Goal: Task Accomplishment & Management: Manage account settings

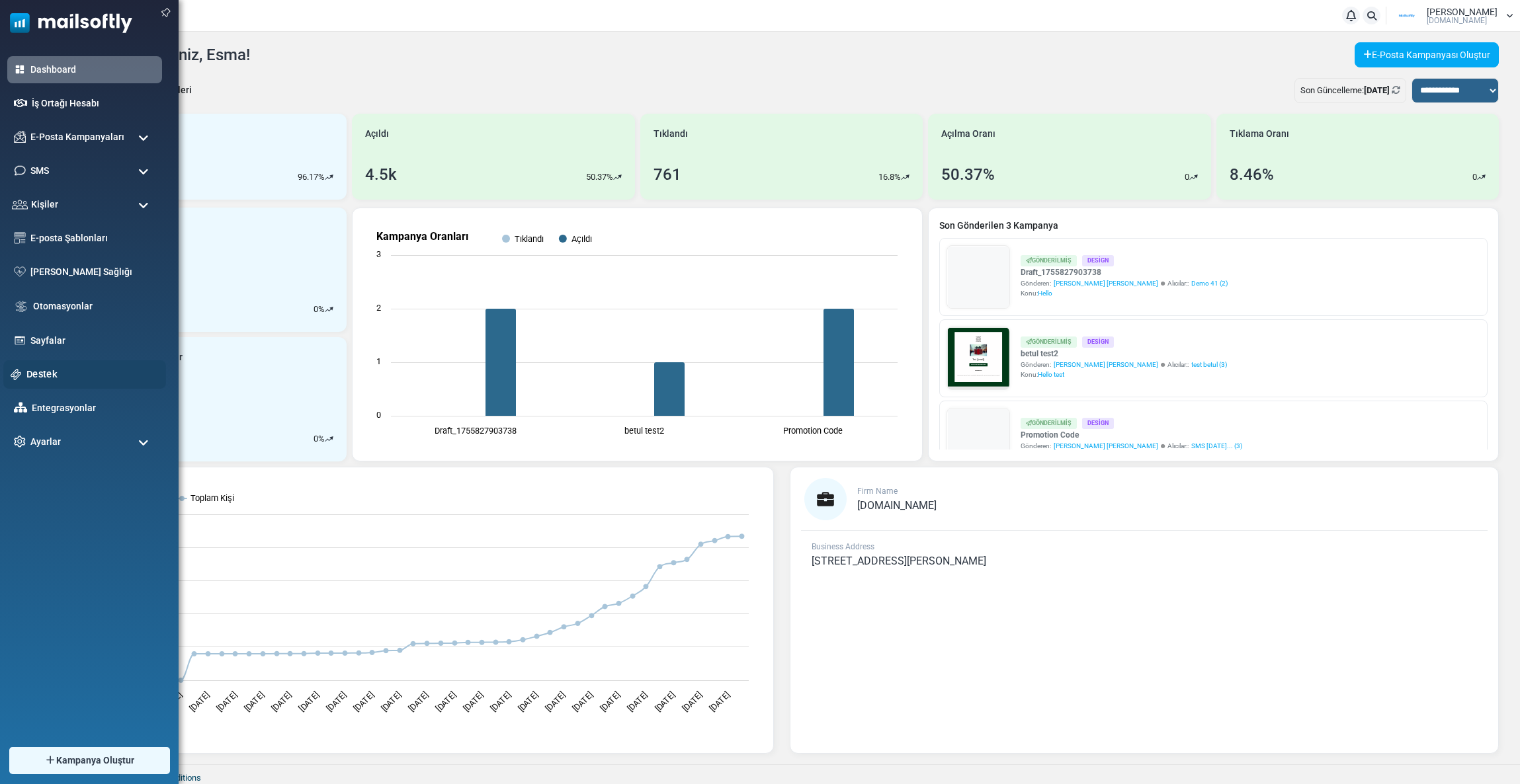
click at [44, 378] on link "Destek" at bounding box center [93, 374] width 133 height 14
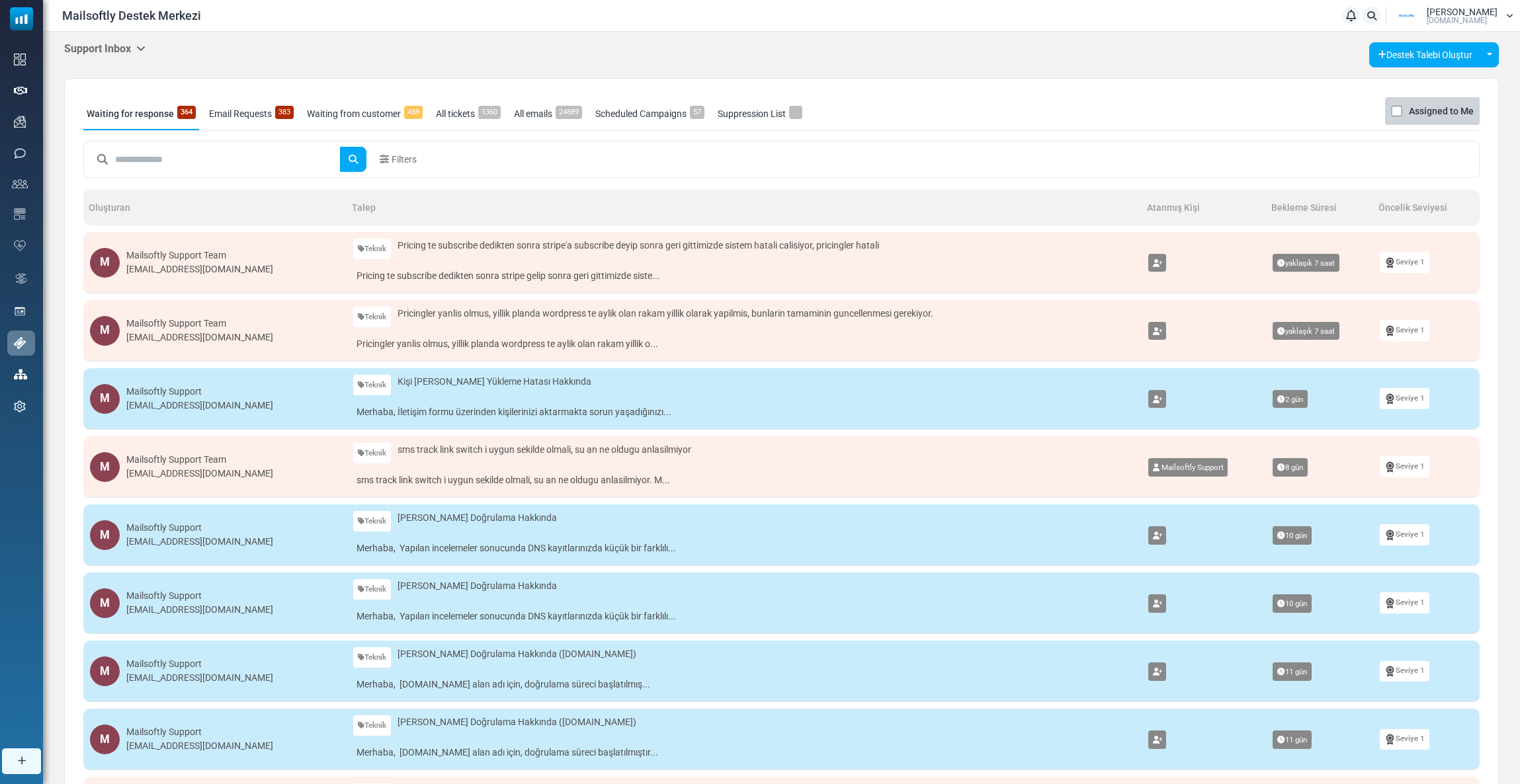
click at [128, 45] on h5 "Support Inbox" at bounding box center [105, 49] width 81 height 12
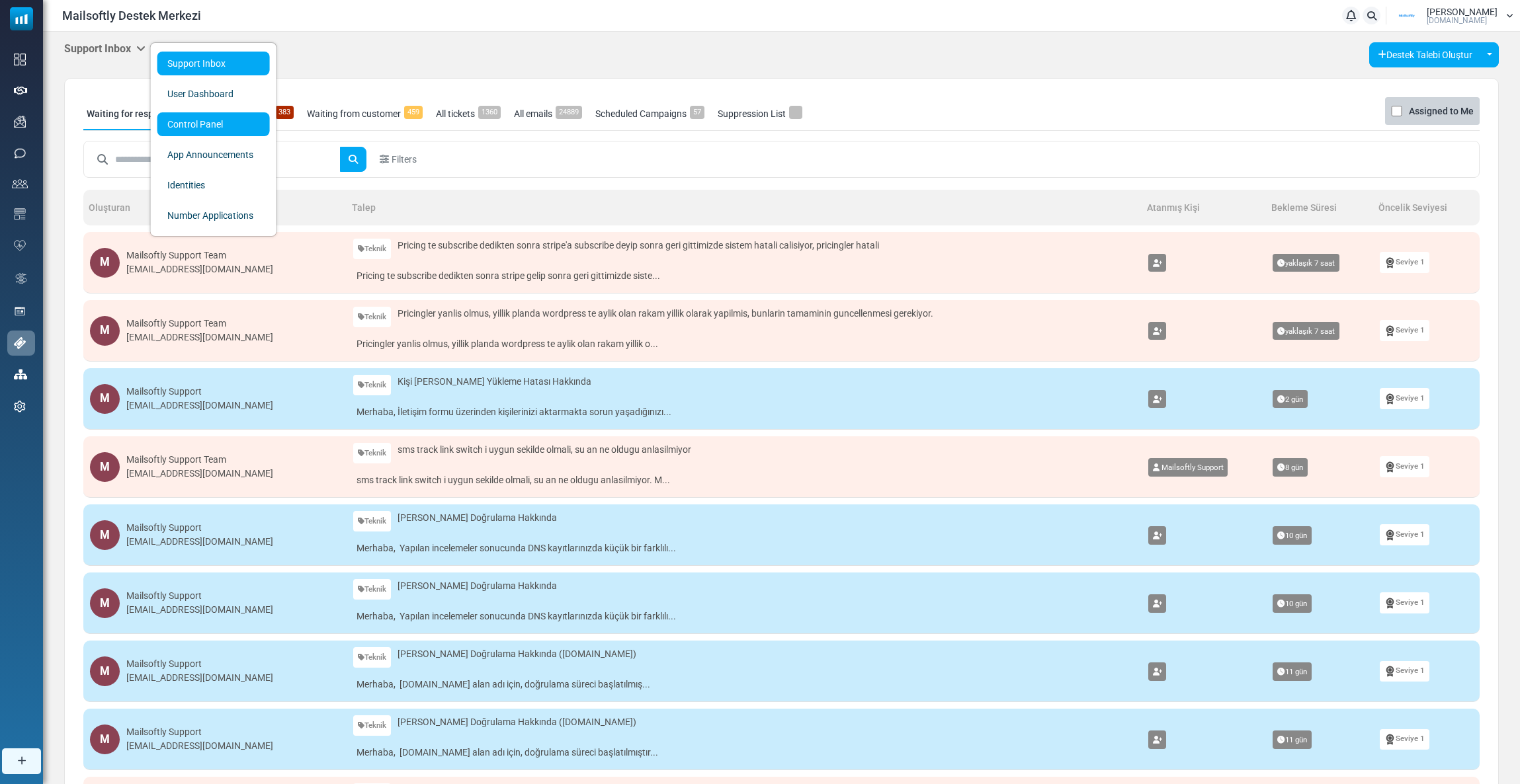
click at [192, 125] on link "Control Panel" at bounding box center [213, 124] width 112 height 24
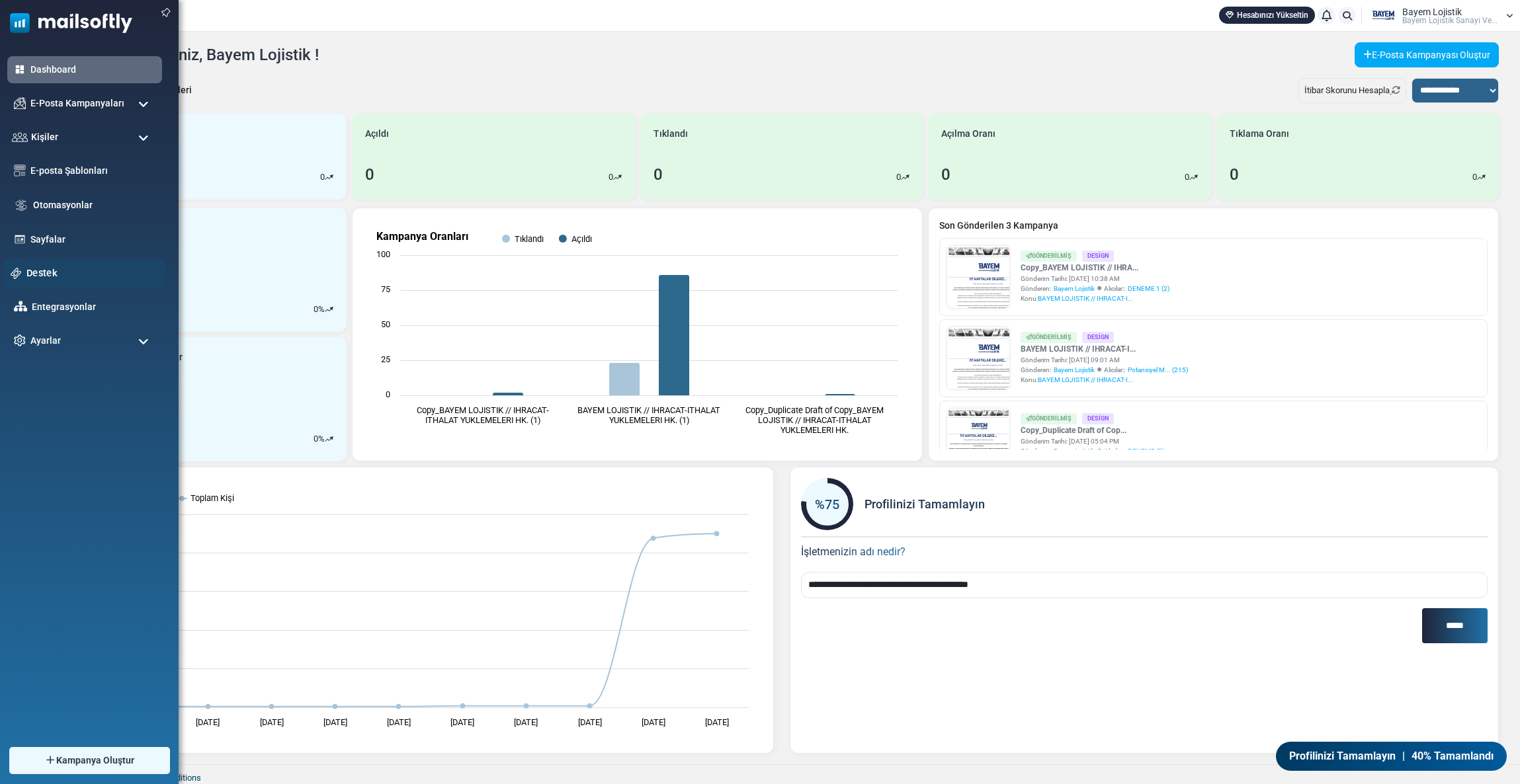
click at [42, 270] on link "Destek" at bounding box center [93, 273] width 133 height 14
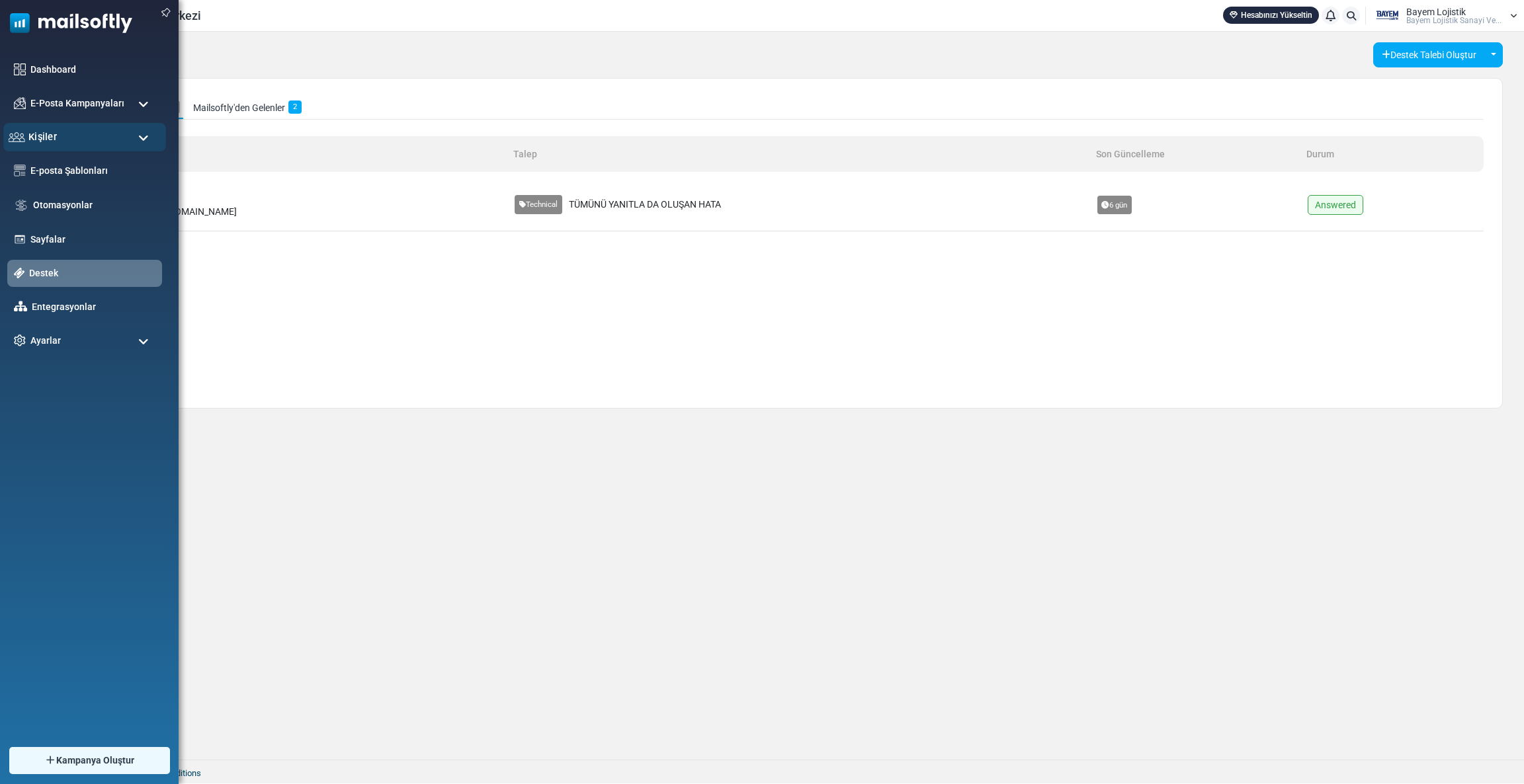
click at [50, 130] on span "Kişiler" at bounding box center [42, 137] width 28 height 14
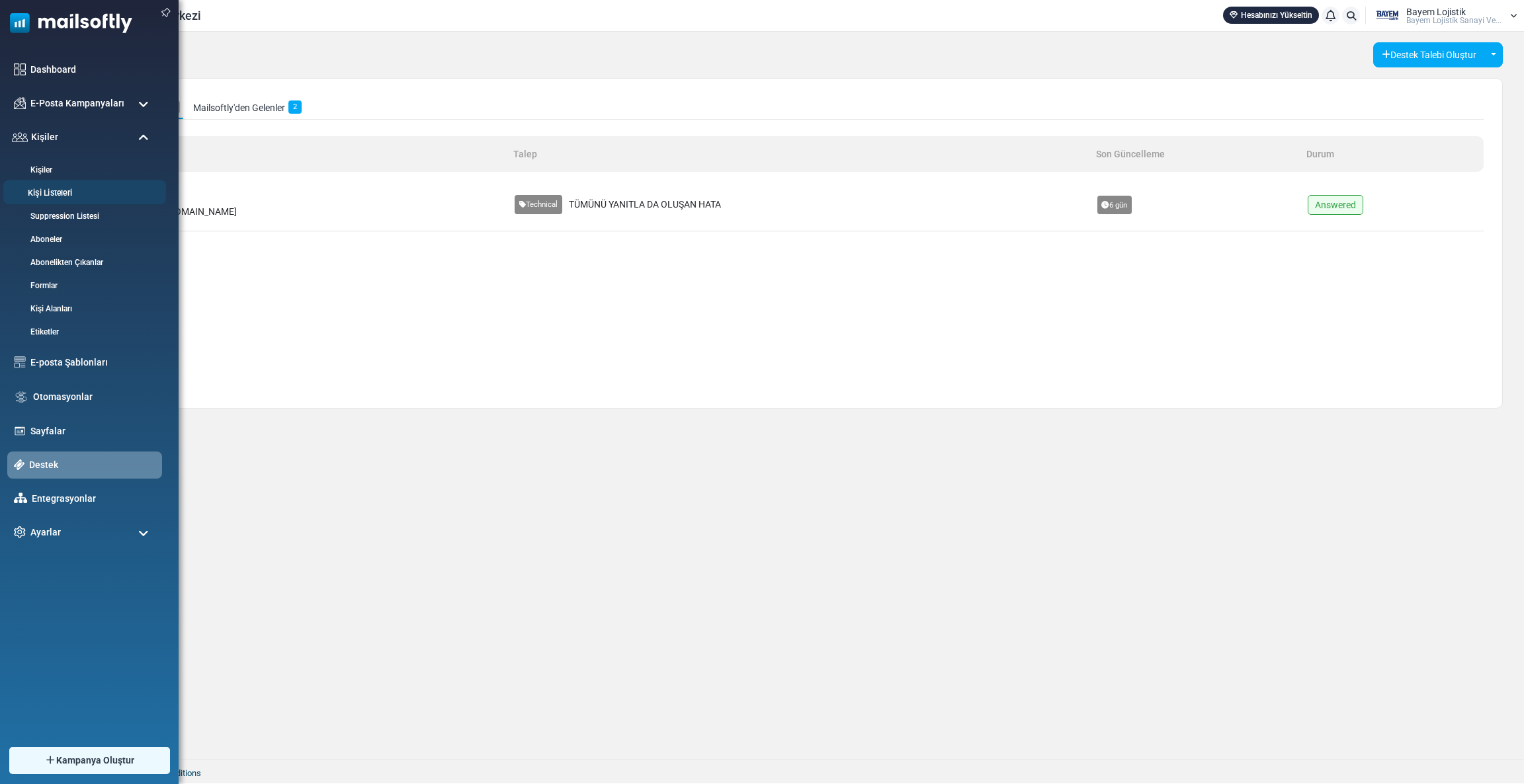
click at [61, 187] on link "Kişi Listeleri" at bounding box center [83, 194] width 159 height 12
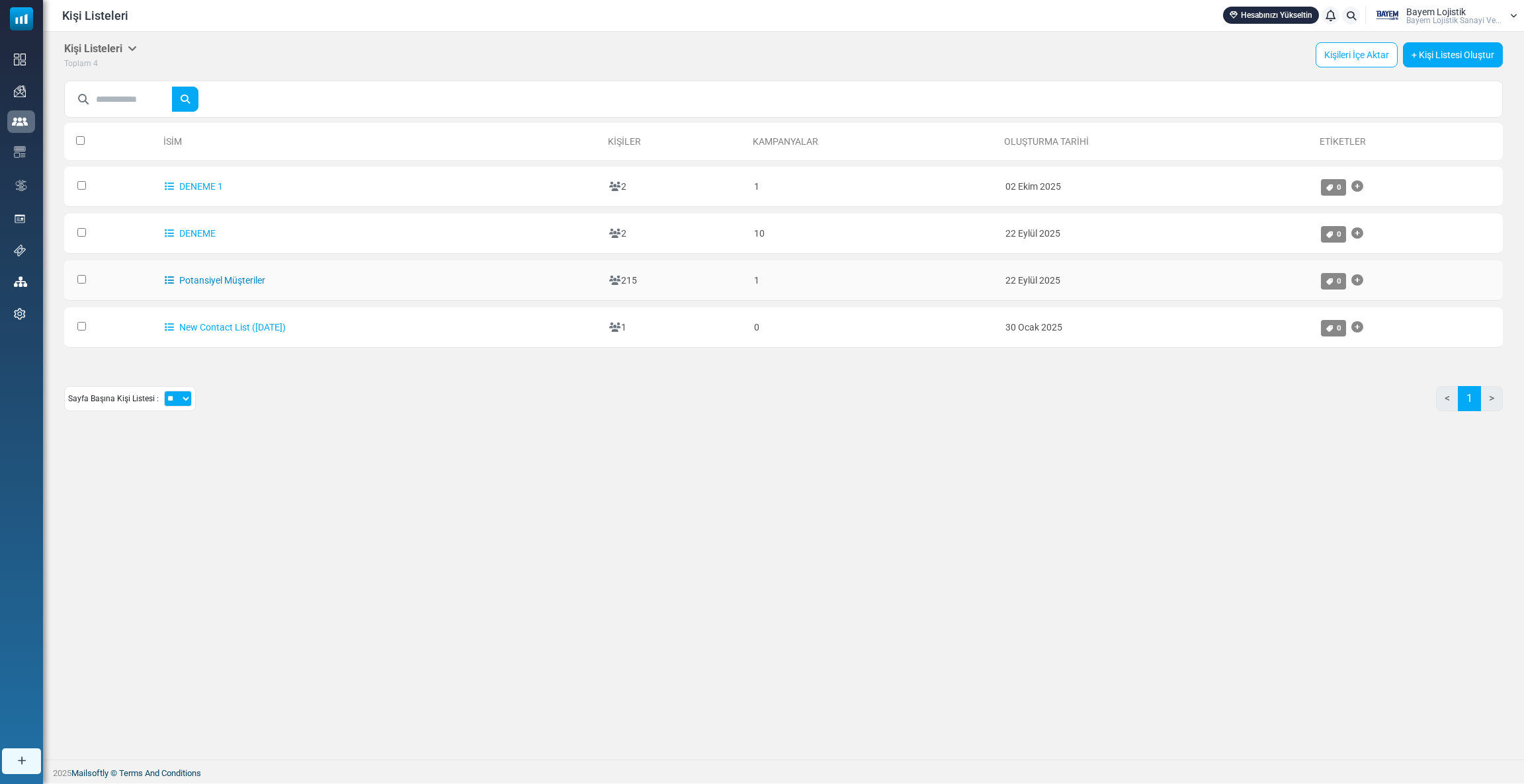
click at [237, 278] on link "Potansiyel Müşteriler" at bounding box center [215, 280] width 101 height 11
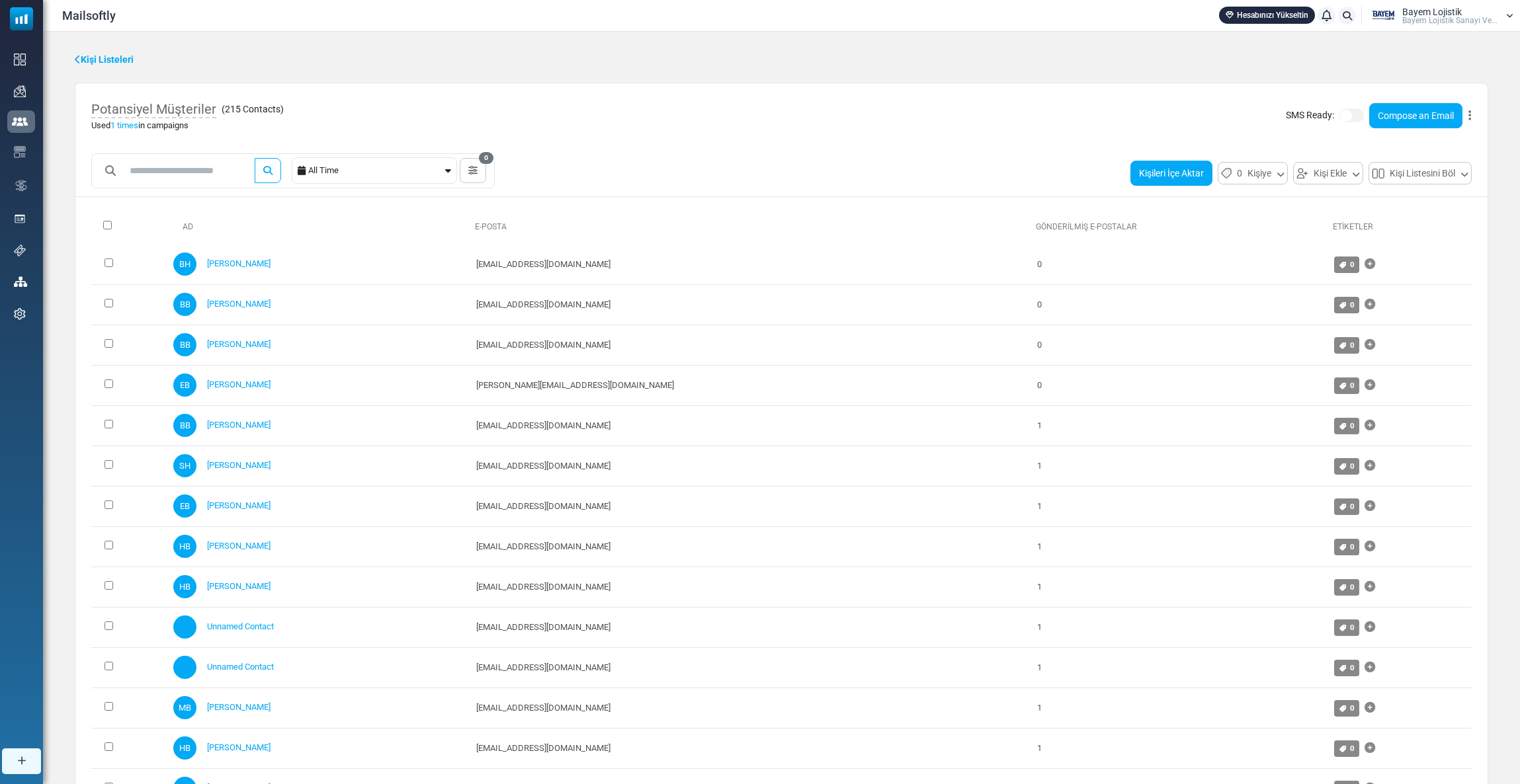
click at [1172, 175] on button "Kişileri İçe Aktar" at bounding box center [1172, 173] width 82 height 25
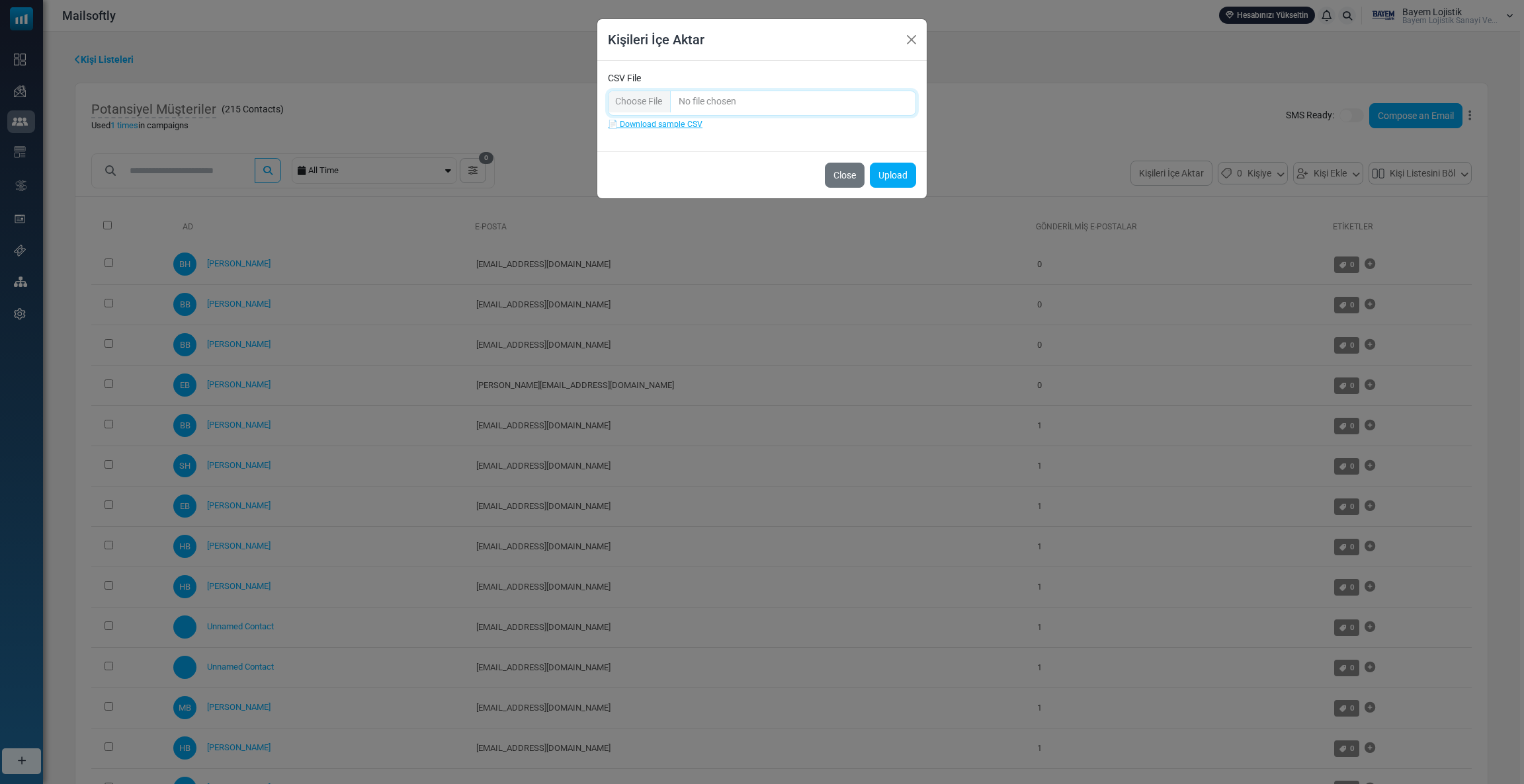
click at [640, 97] on input "CSV File" at bounding box center [762, 103] width 309 height 25
type input "**********"
click at [886, 181] on button "Upload" at bounding box center [893, 175] width 46 height 25
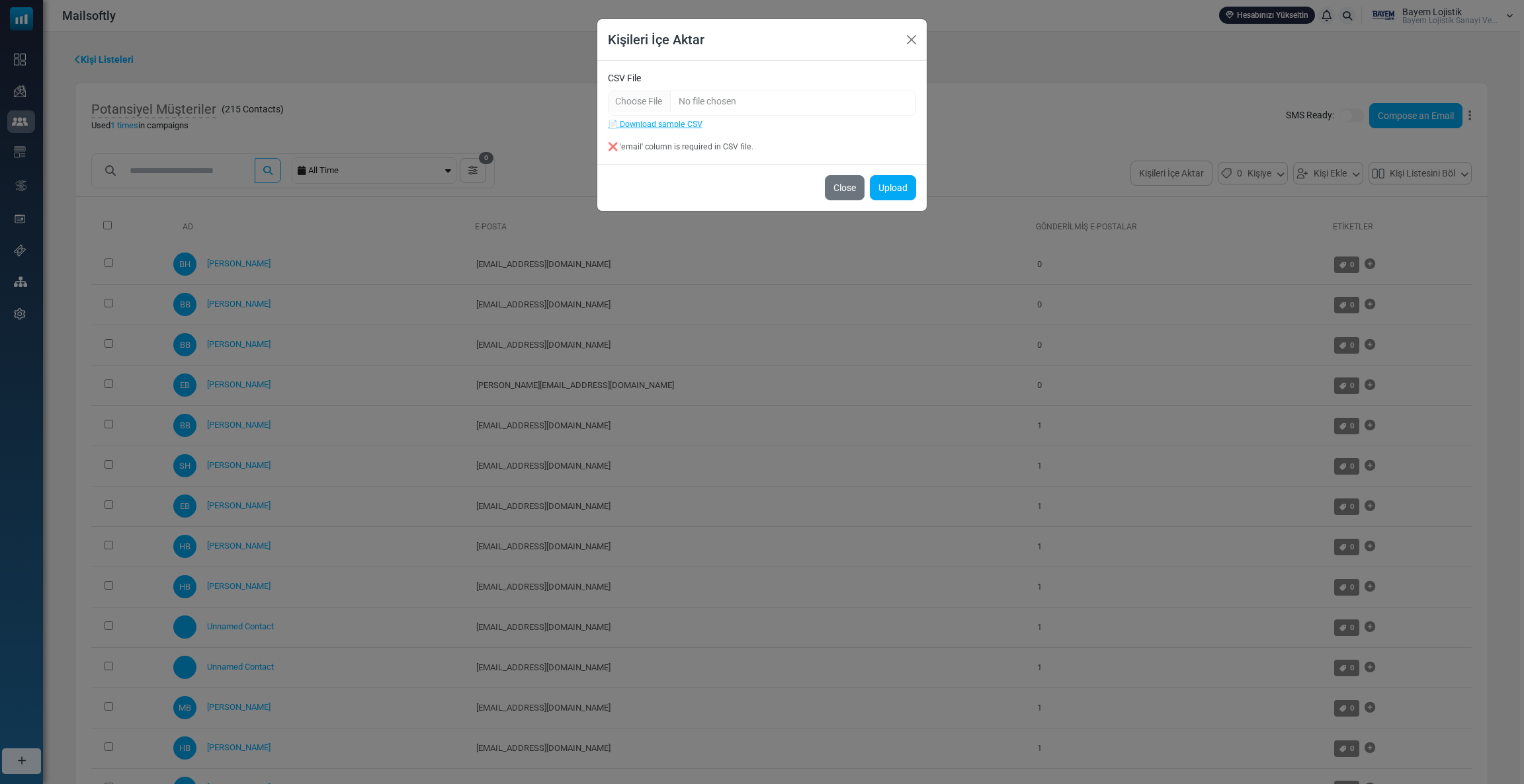
click at [613, 148] on div "❌ 'email' column is required in CSV file." at bounding box center [762, 146] width 309 height 11
click at [918, 37] on button "Close" at bounding box center [911, 40] width 19 height 19
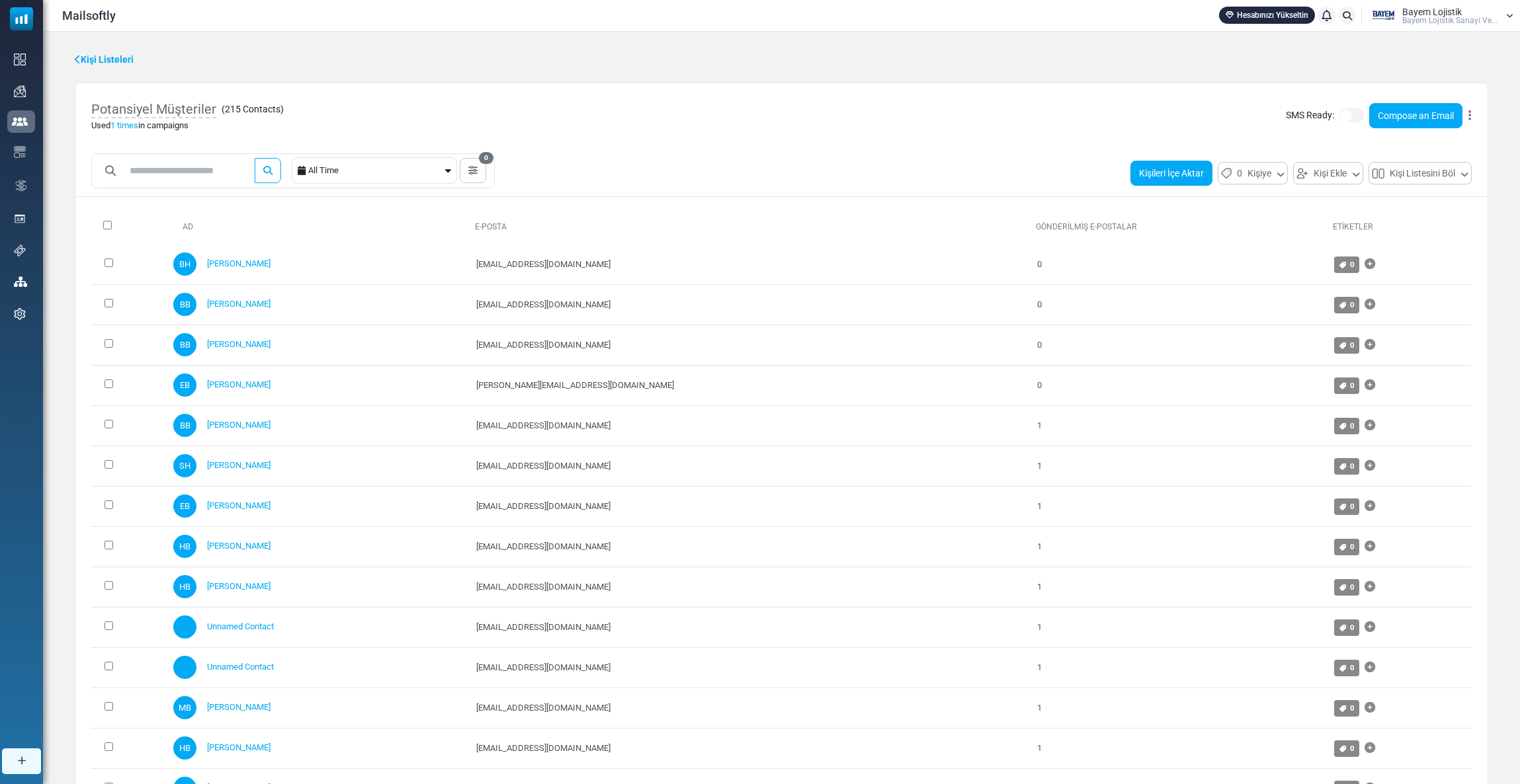
click at [1172, 176] on button "Kişileri İçe Aktar" at bounding box center [1172, 173] width 82 height 25
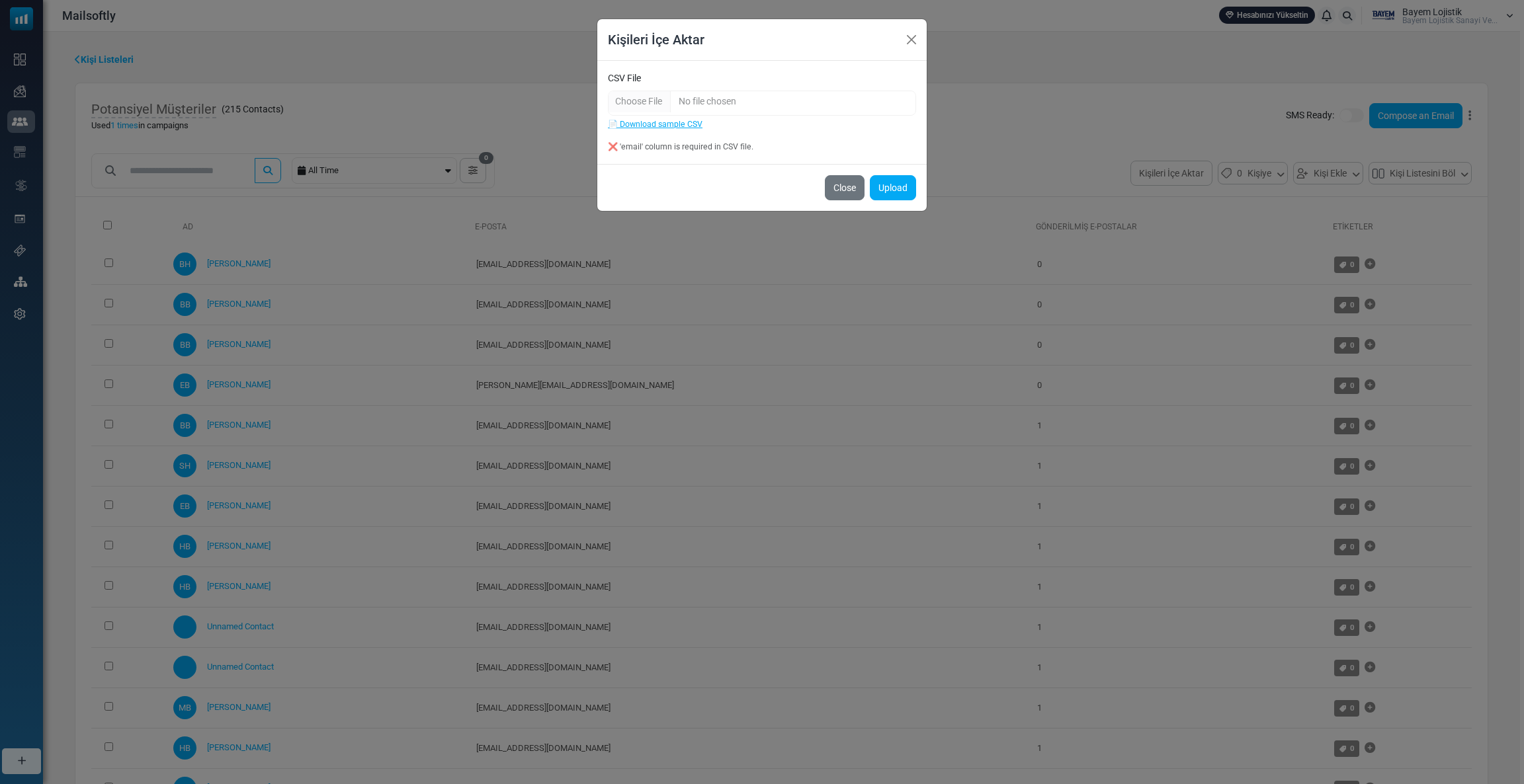
click at [613, 146] on div "❌ 'email' column is required in CSV file." at bounding box center [762, 146] width 309 height 11
click at [635, 106] on input "CSV File" at bounding box center [762, 103] width 309 height 25
click at [621, 103] on input "CSV File" at bounding box center [762, 103] width 309 height 25
type input "**********"
drag, startPoint x: 616, startPoint y: 149, endPoint x: 773, endPoint y: 146, distance: 157.0
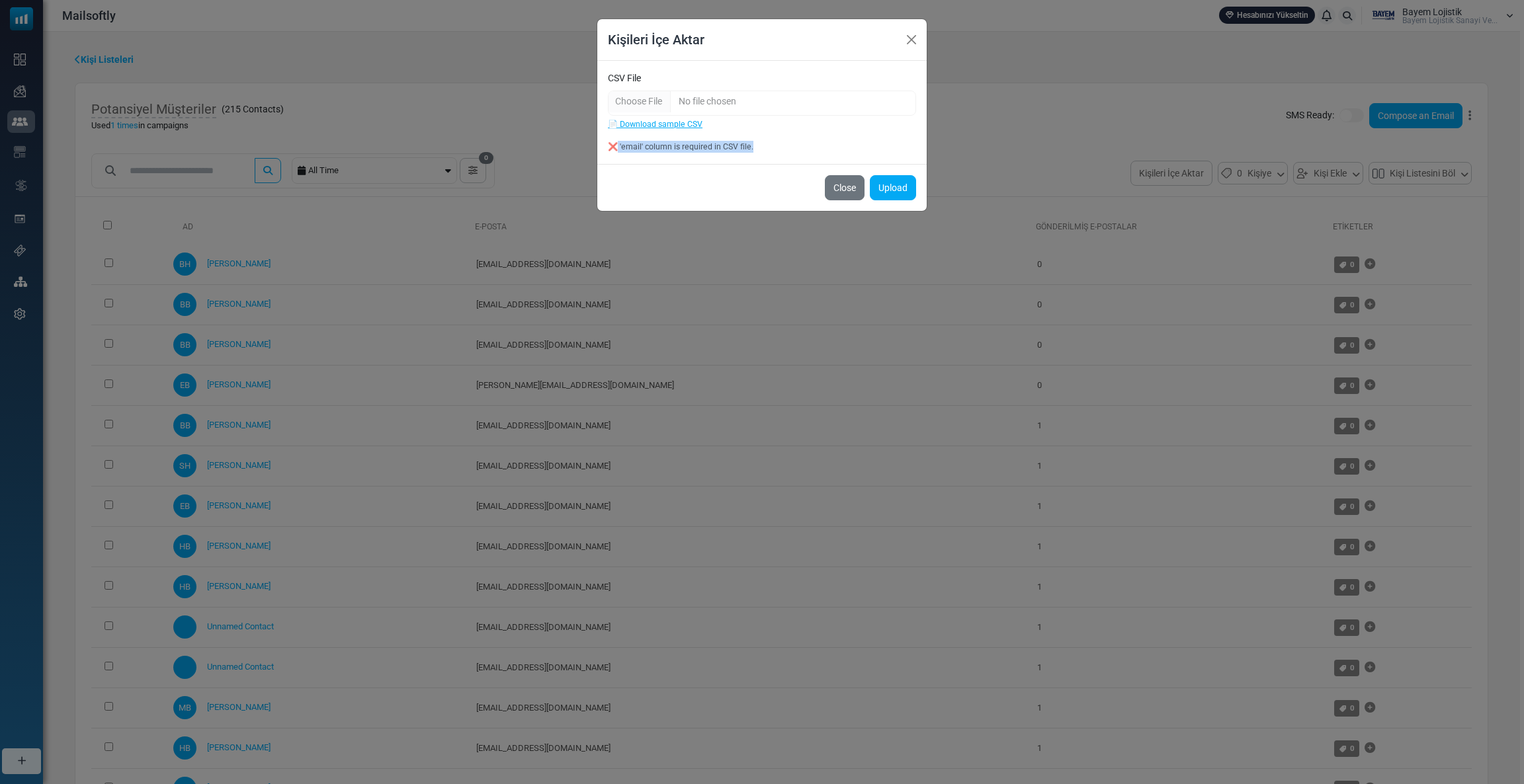
click at [773, 146] on div "❌ 'email' column is required in CSV file." at bounding box center [762, 146] width 309 height 11
click at [897, 184] on button "Upload" at bounding box center [893, 187] width 46 height 25
click at [833, 186] on button "Close" at bounding box center [844, 187] width 40 height 25
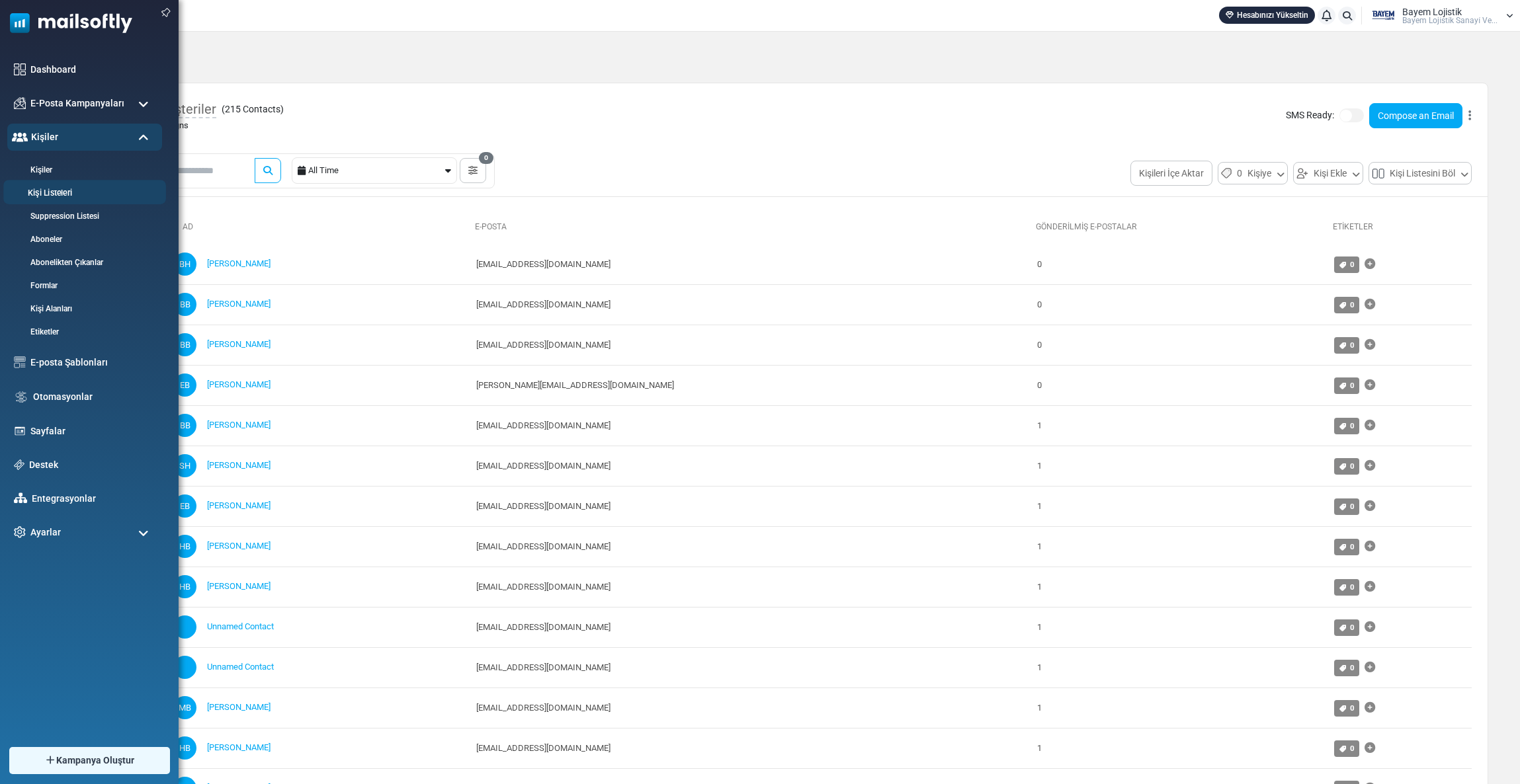
click at [55, 190] on link "Kişi Listeleri" at bounding box center [83, 194] width 159 height 12
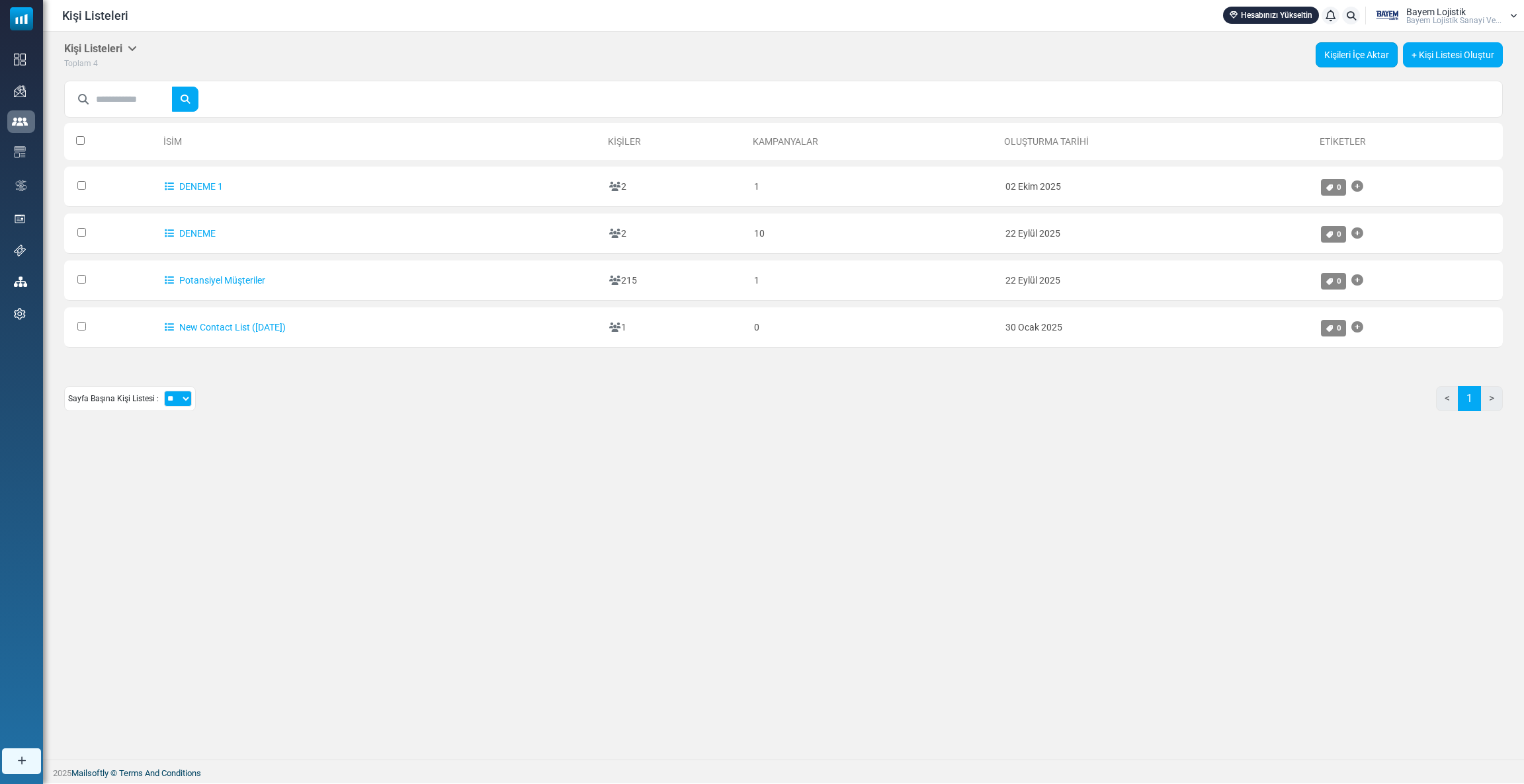
click at [1333, 54] on link "Kişileri İçe Aktar" at bounding box center [1356, 55] width 82 height 25
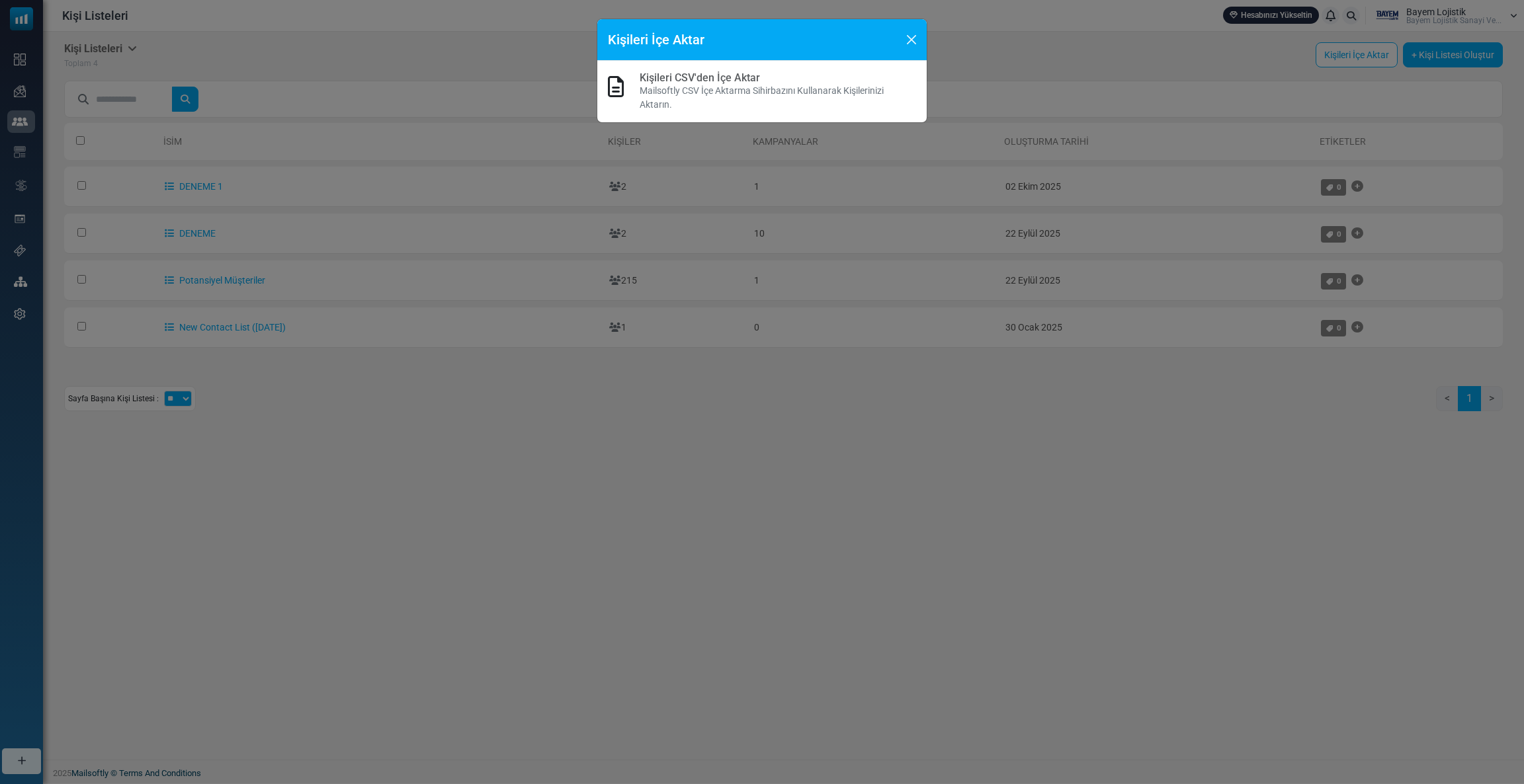
click at [620, 86] on icon at bounding box center [616, 87] width 16 height 21
click at [675, 98] on p "Mailsoftly CSV İçe Aktarma Sihirbazını Kullanarak Kişilerinizi Aktarın." at bounding box center [778, 97] width 277 height 27
click at [676, 98] on p "Mailsoftly CSV İçe Aktarma Sihirbazını Kullanarak Kişilerinizi Aktarın." at bounding box center [778, 97] width 277 height 27
click at [697, 75] on link "Kişileri CSV'den İçe Aktar" at bounding box center [700, 78] width 120 height 12
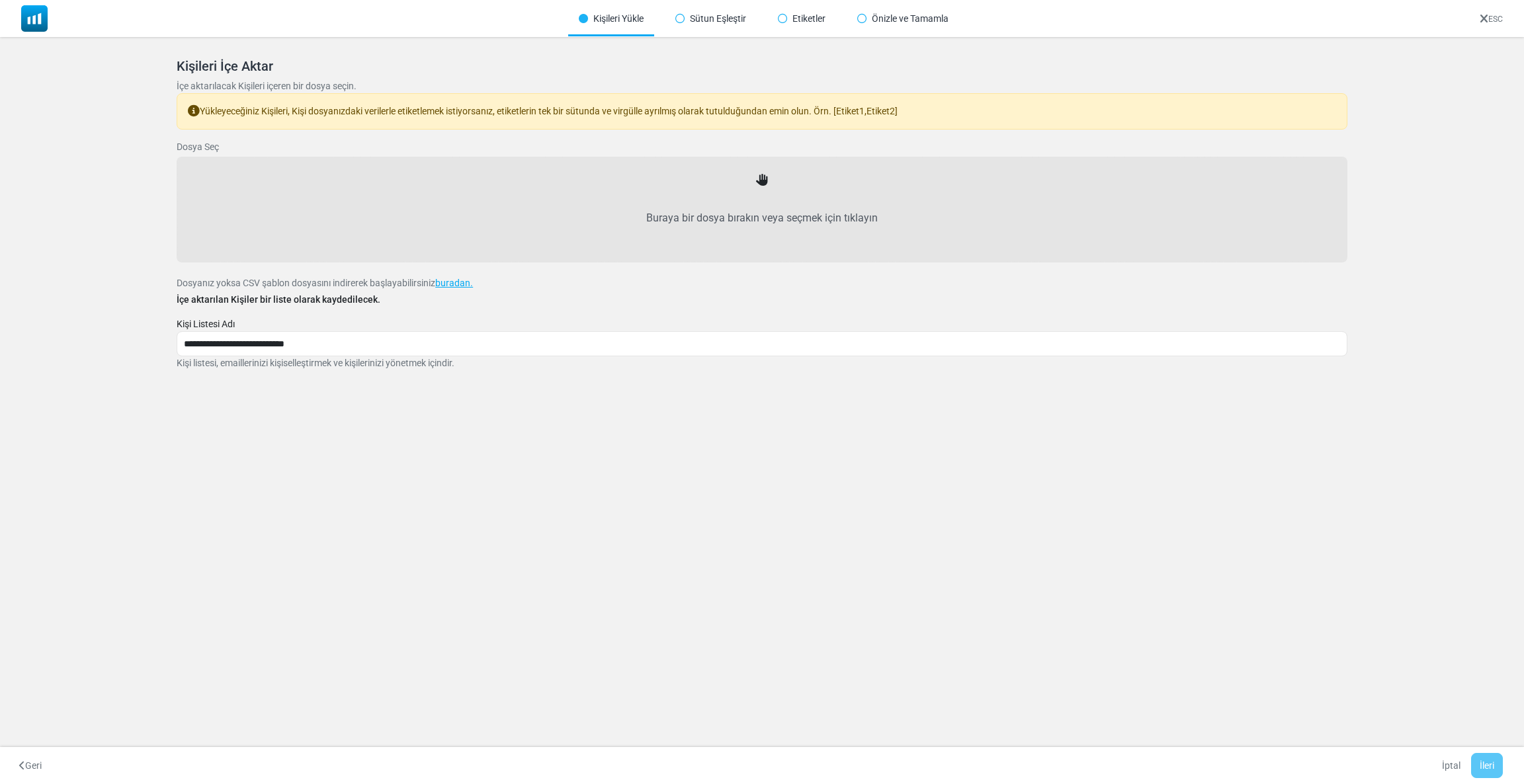
click at [711, 209] on label "Buraya bir dosya bırakın veya seçmek için tıklayın" at bounding box center [761, 218] width 1141 height 58
click at [0, 0] on input "Buraya bir dosya bırakın veya seçmek için tıklayın" at bounding box center [0, 0] width 0 height 0
type input "**********"
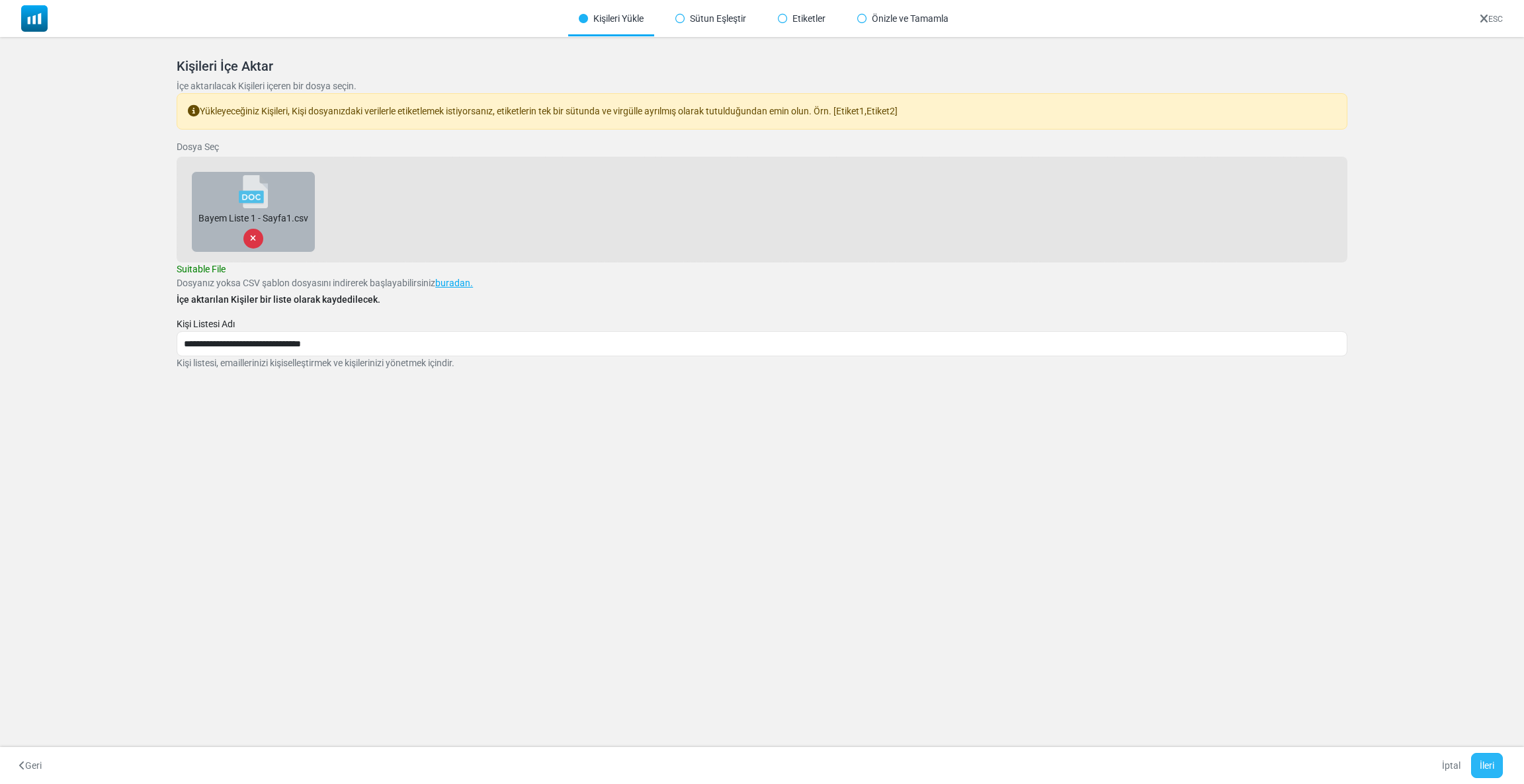
click at [1498, 764] on button "İleri" at bounding box center [1487, 765] width 32 height 25
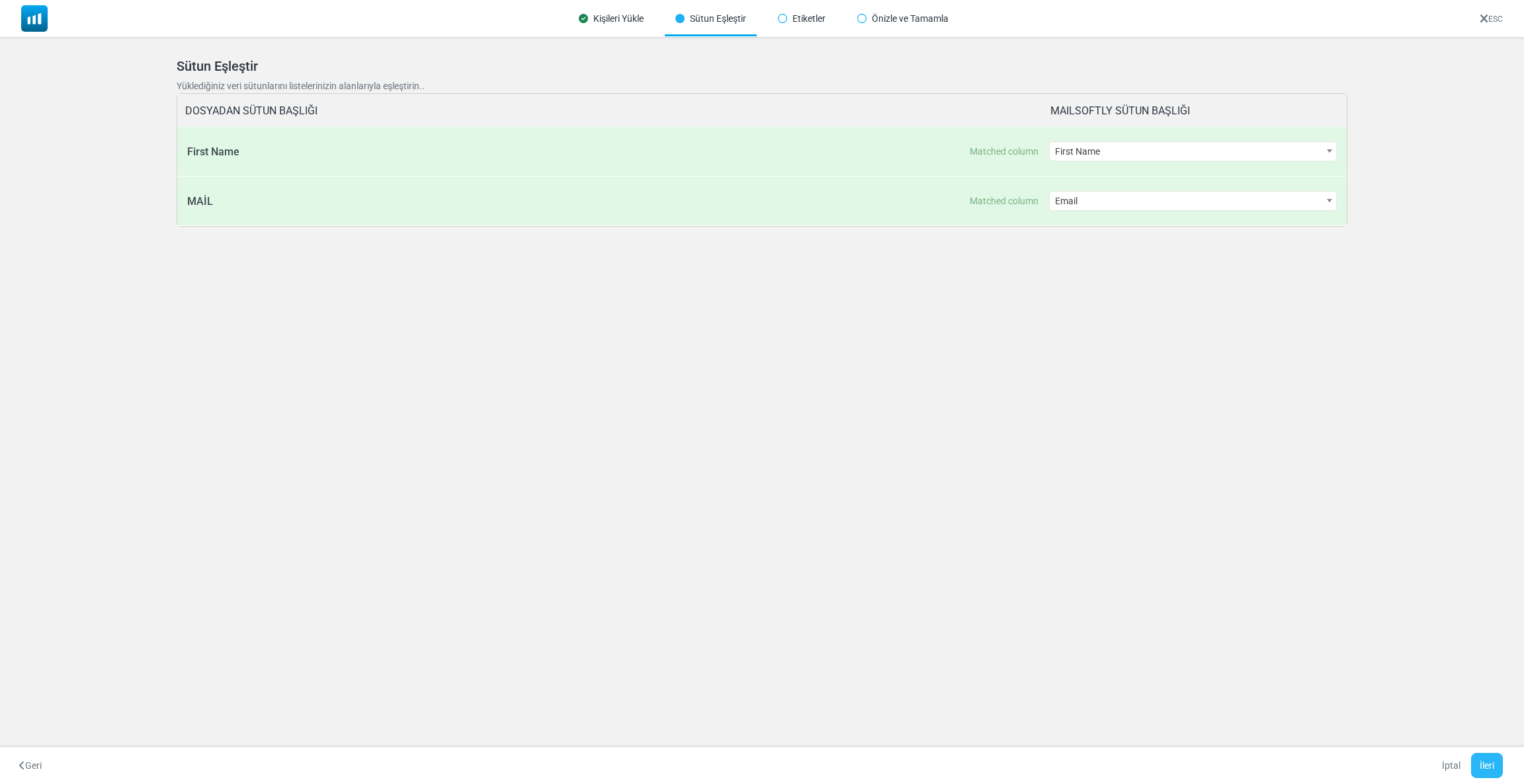
click at [1498, 763] on button "İleri" at bounding box center [1487, 765] width 32 height 25
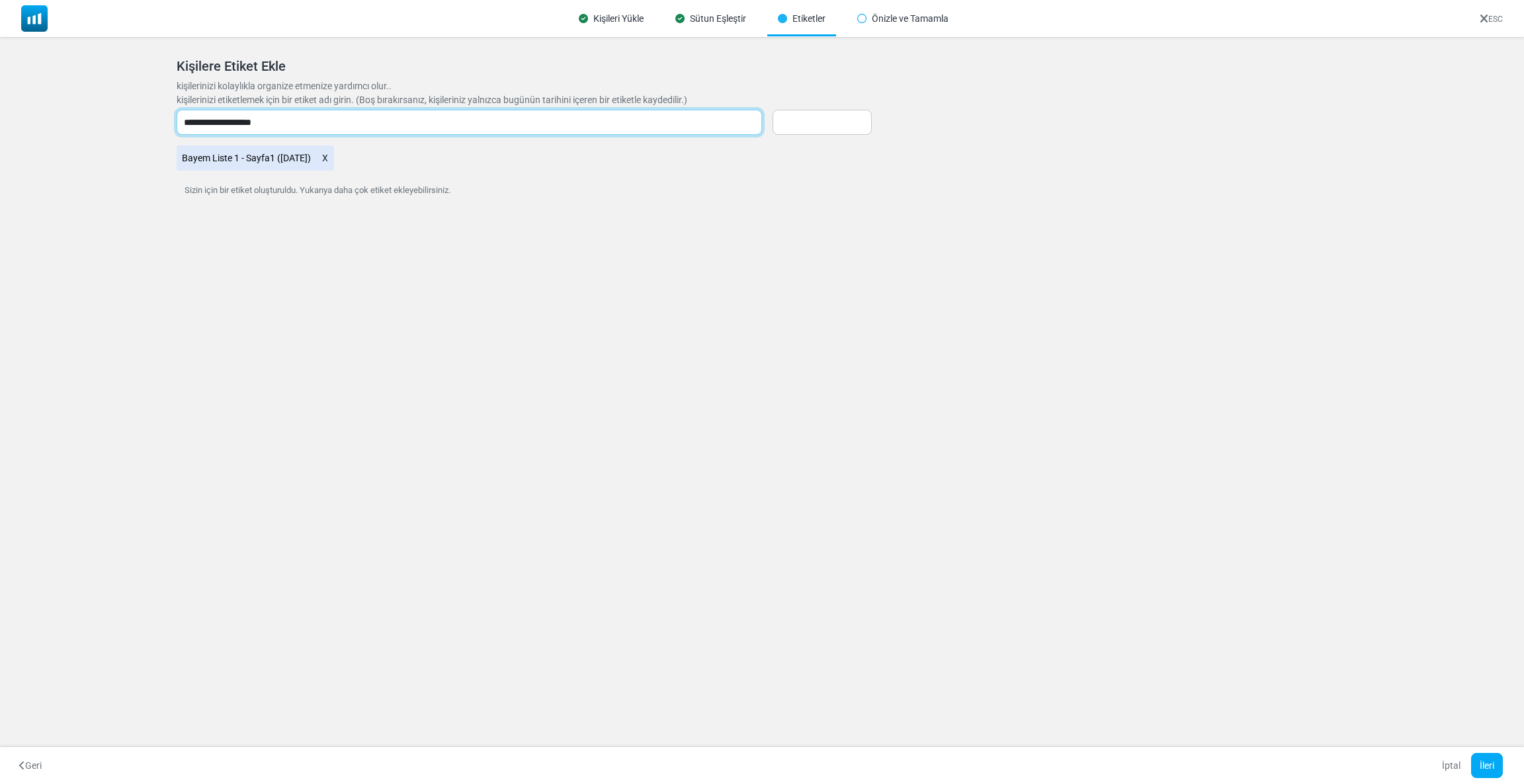
type input "**********"
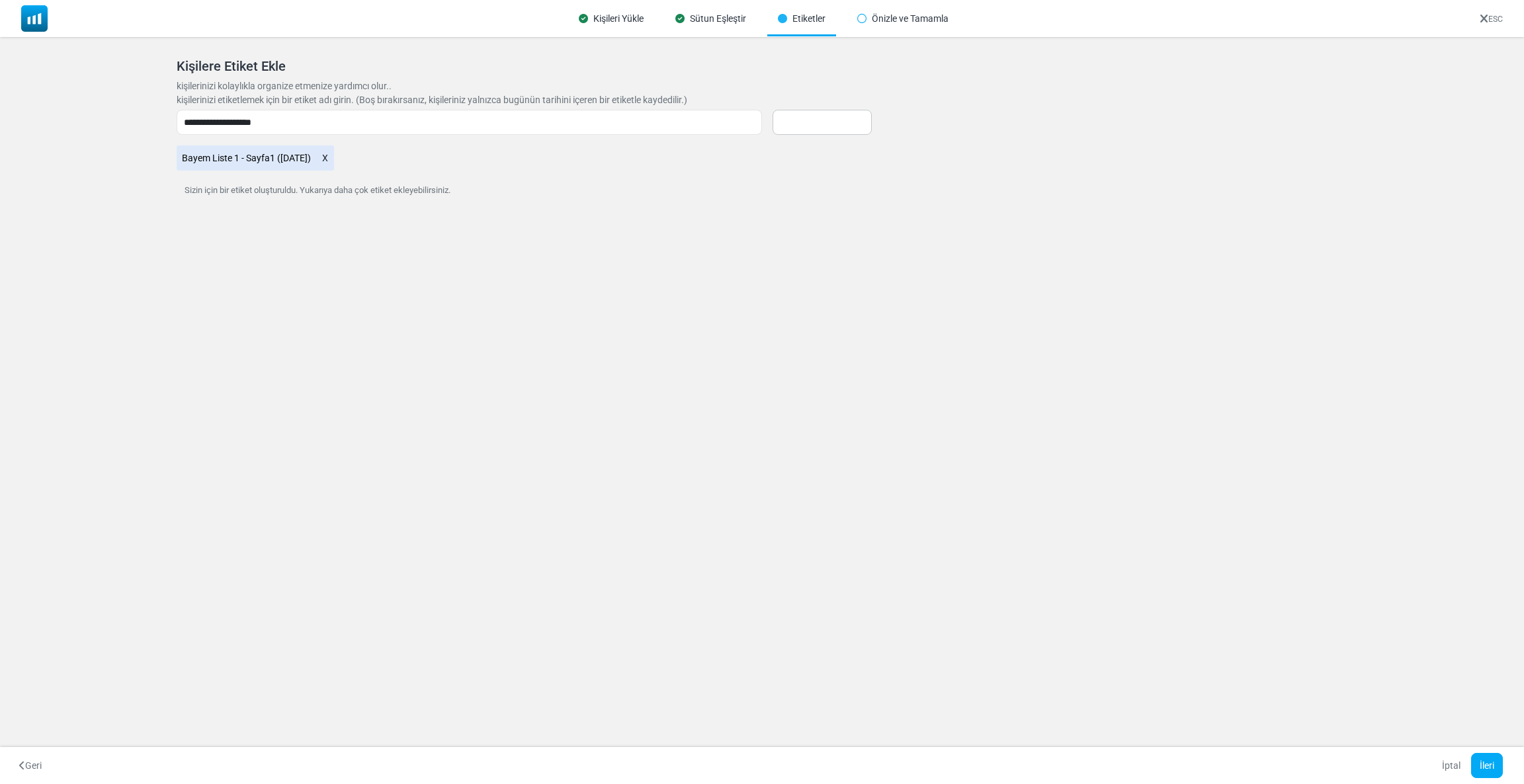
click at [422, 256] on div "Kişileri Yükle Sütun Eşleştir Etiketler Önizle ve [GEOGRAPHIC_DATA] ESC Kişiler…" at bounding box center [762, 392] width 1524 height 784
click at [807, 128] on link "Etiket Oluştur & Ekle" at bounding box center [822, 122] width 99 height 25
click at [329, 160] on icon at bounding box center [325, 157] width 7 height 17
click at [1491, 768] on button "İleri" at bounding box center [1487, 765] width 32 height 25
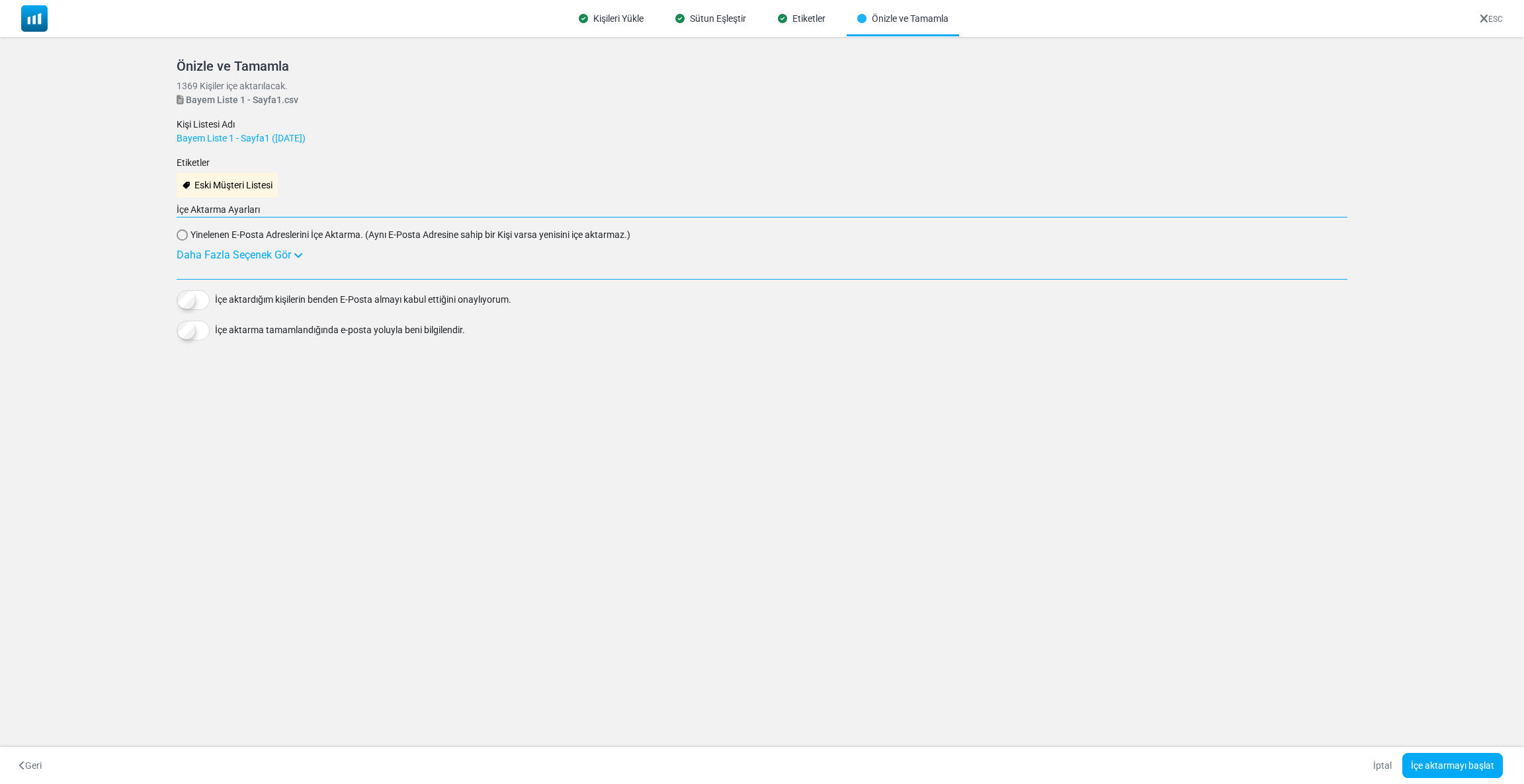
click at [264, 251] on div "Daha Fazla Seçenek Gör" at bounding box center [762, 255] width 1170 height 16
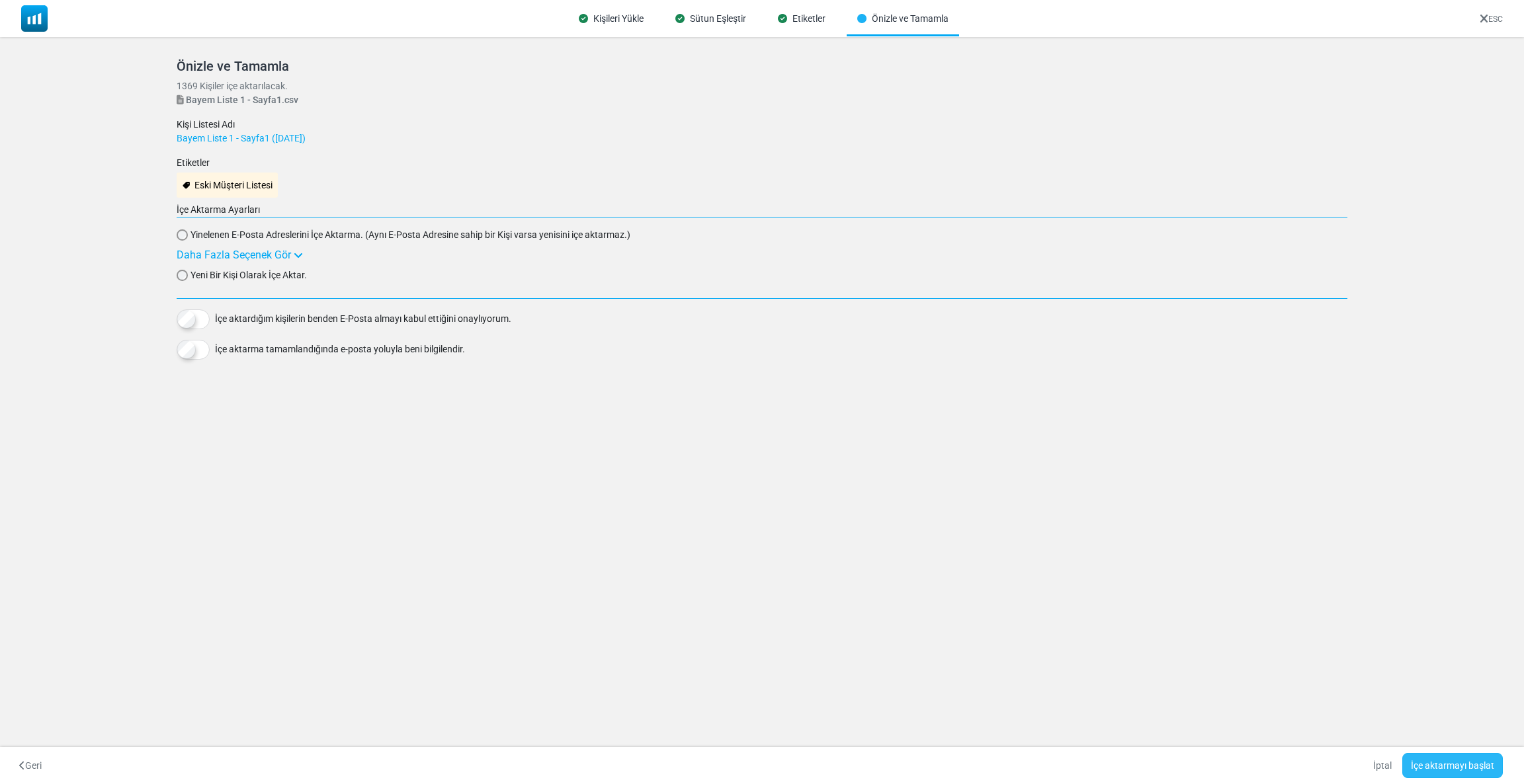
click at [1475, 775] on button "İçe aktarmayı başlat" at bounding box center [1452, 765] width 101 height 25
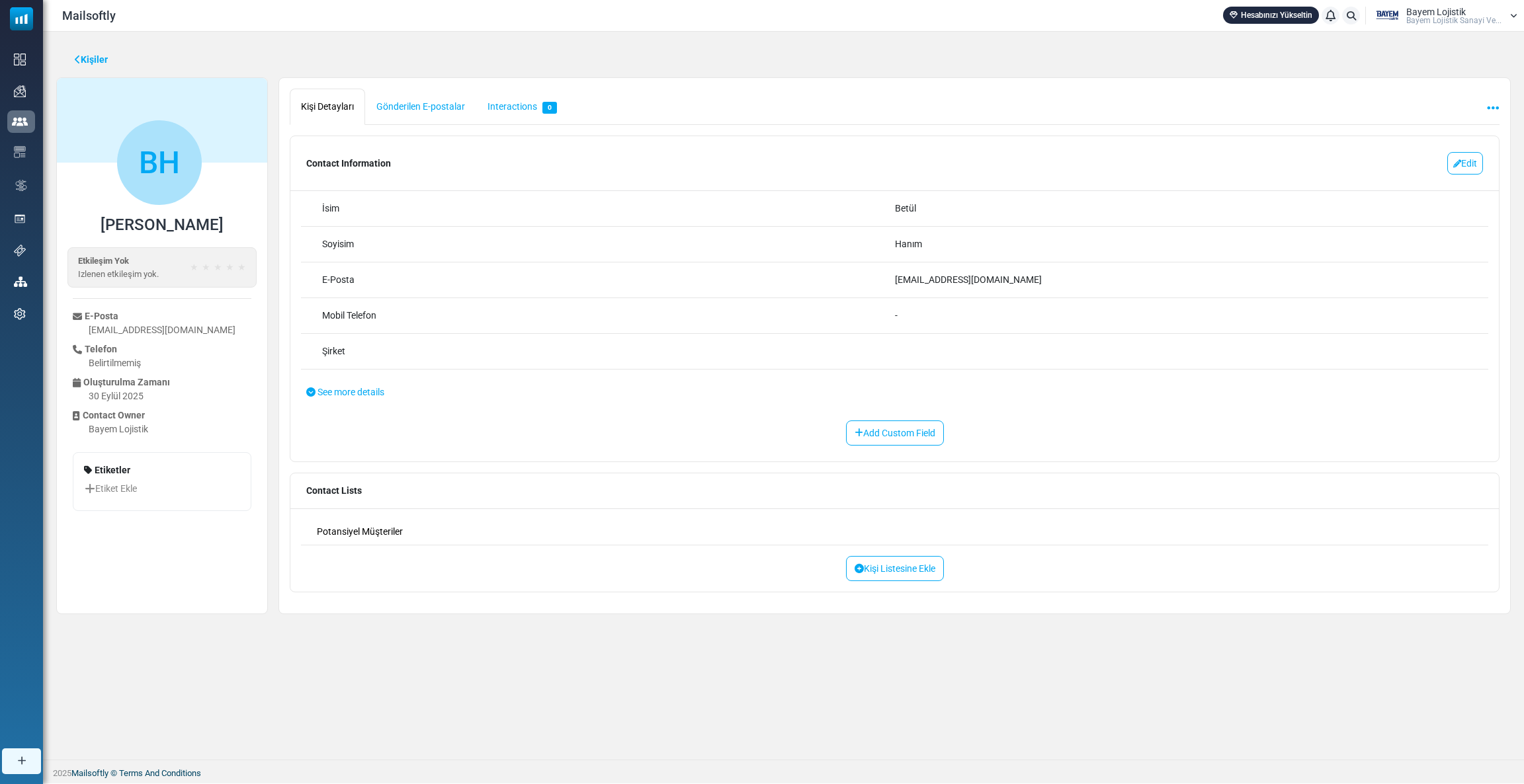
drag, startPoint x: 900, startPoint y: 248, endPoint x: 954, endPoint y: 246, distance: 54.0
click at [954, 246] on div "Hanım" at bounding box center [1181, 245] width 573 height 14
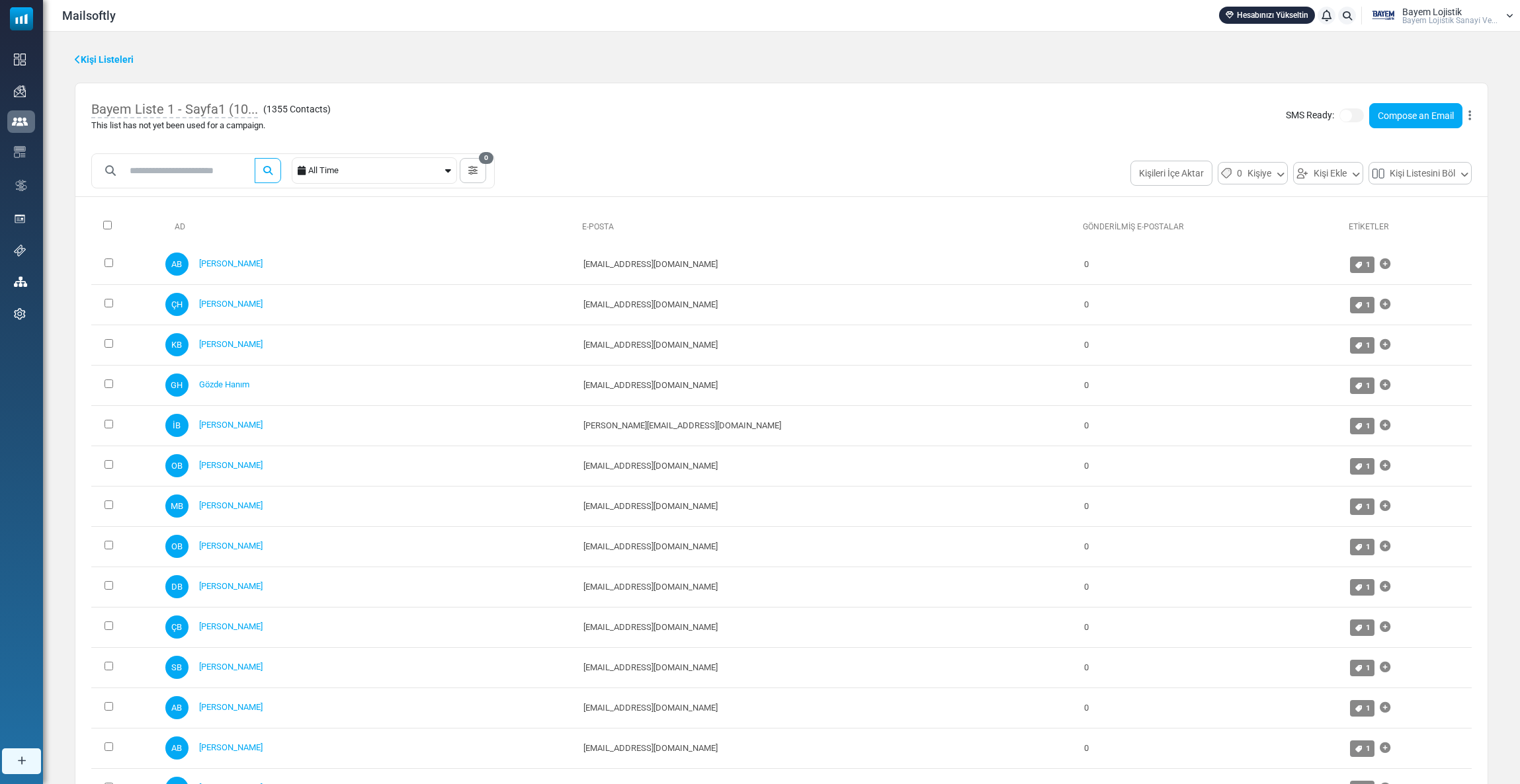
click at [1469, 117] on icon at bounding box center [1470, 116] width 3 height 1
click at [1399, 186] on link "Delete List with Contacts" at bounding box center [1407, 194] width 115 height 16
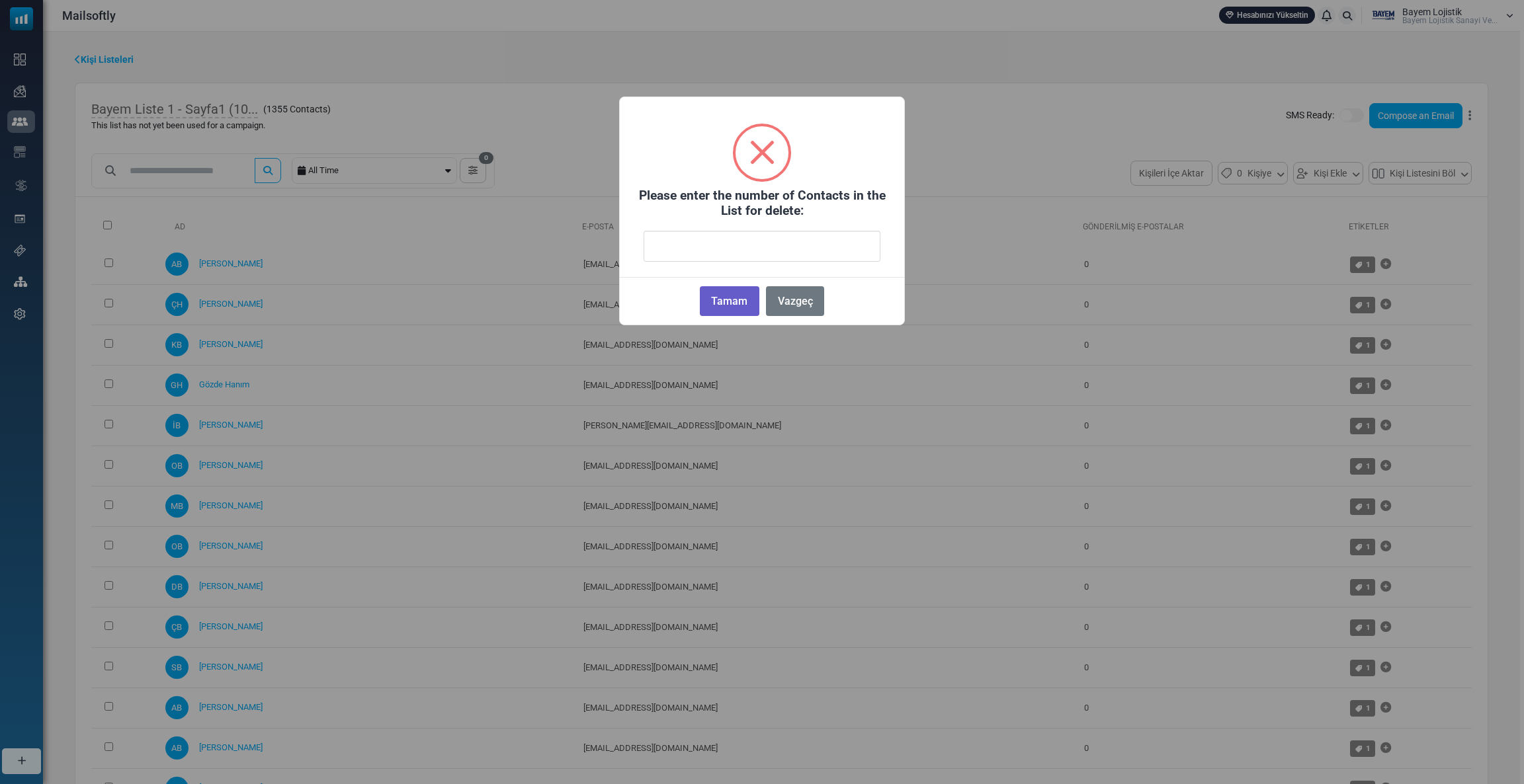
type input "****"
click at [732, 292] on button "Tamam" at bounding box center [729, 301] width 59 height 30
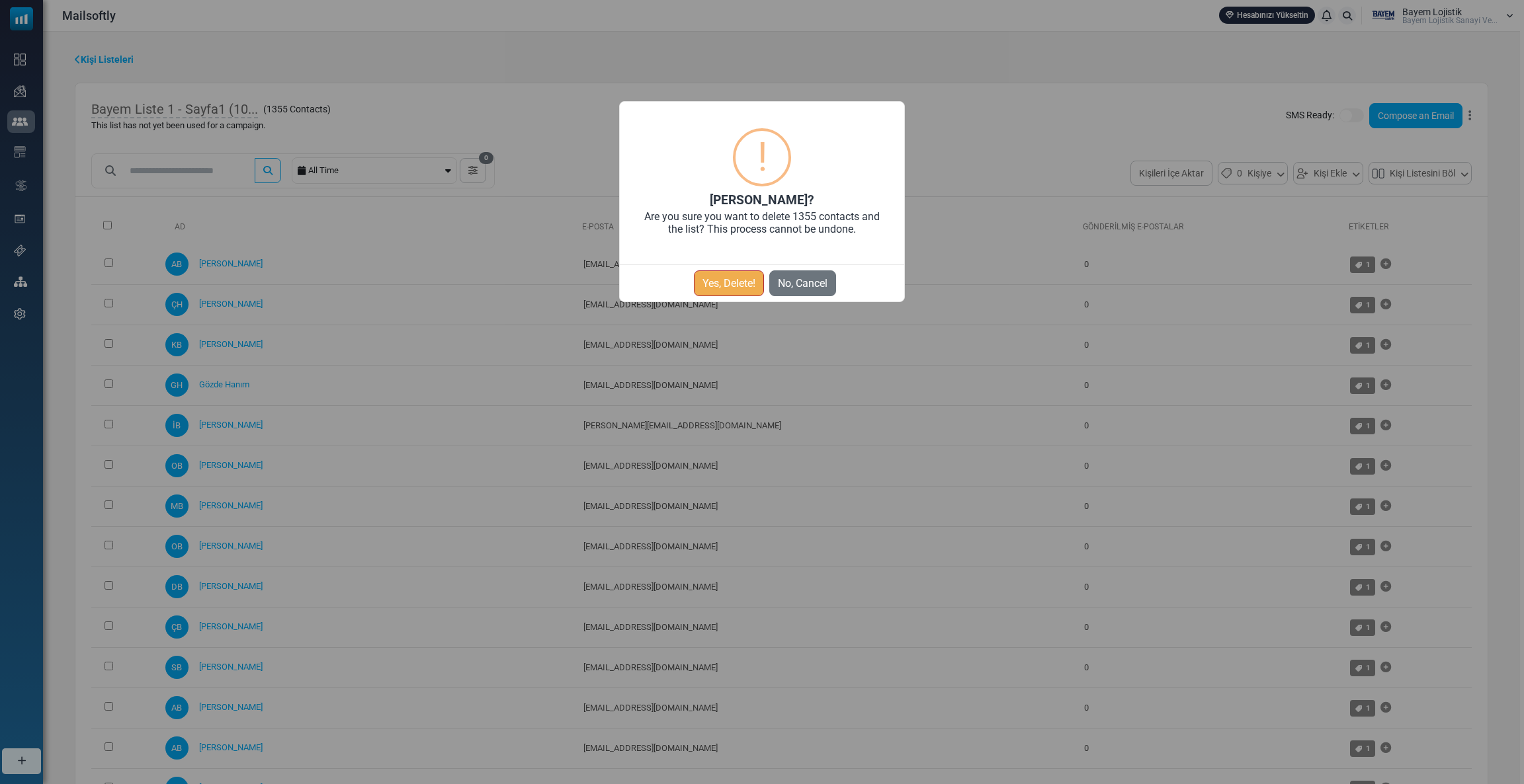
click at [729, 285] on button "Yes, Delete!" at bounding box center [728, 283] width 70 height 26
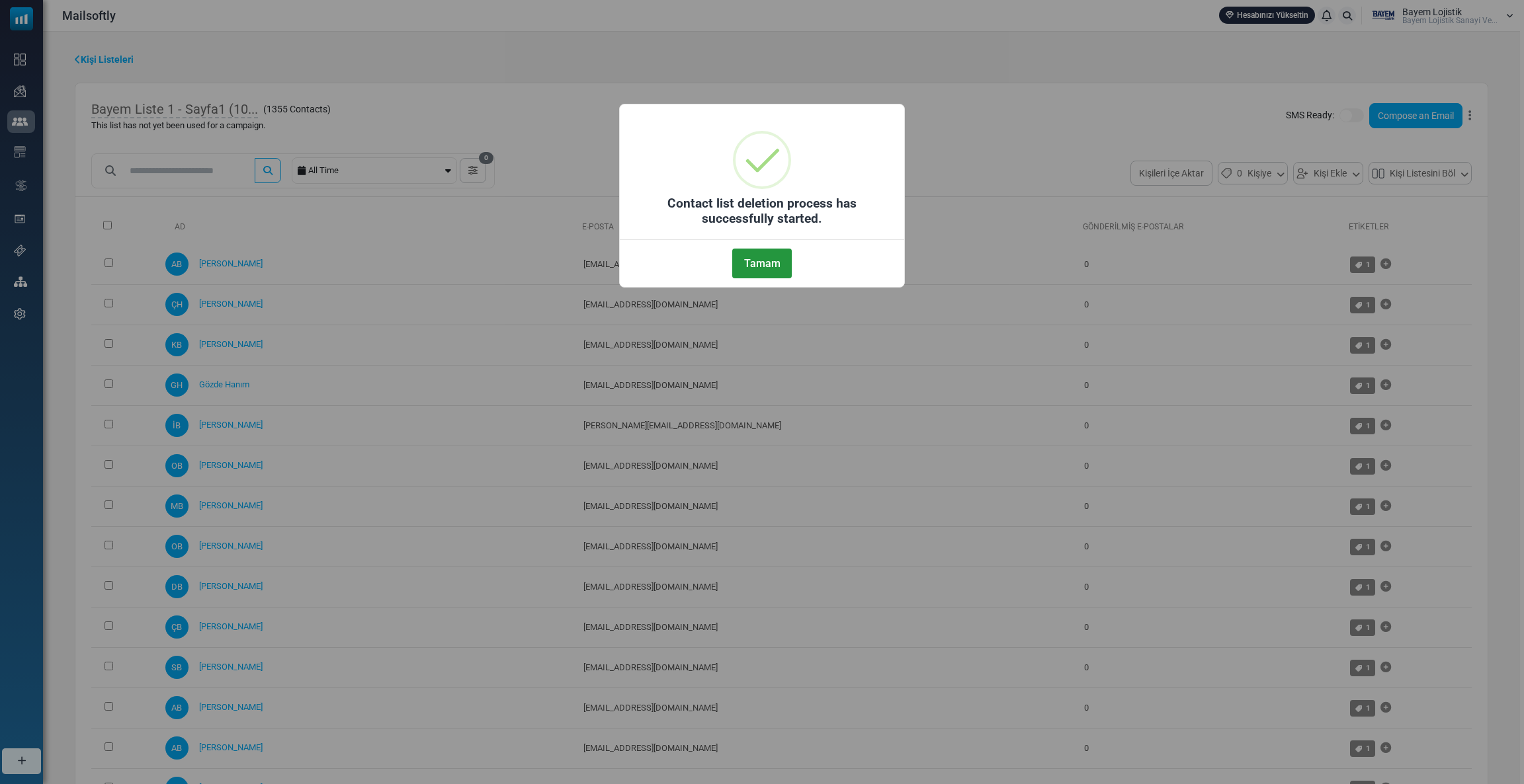
click at [760, 264] on button "Tamam" at bounding box center [761, 263] width 59 height 30
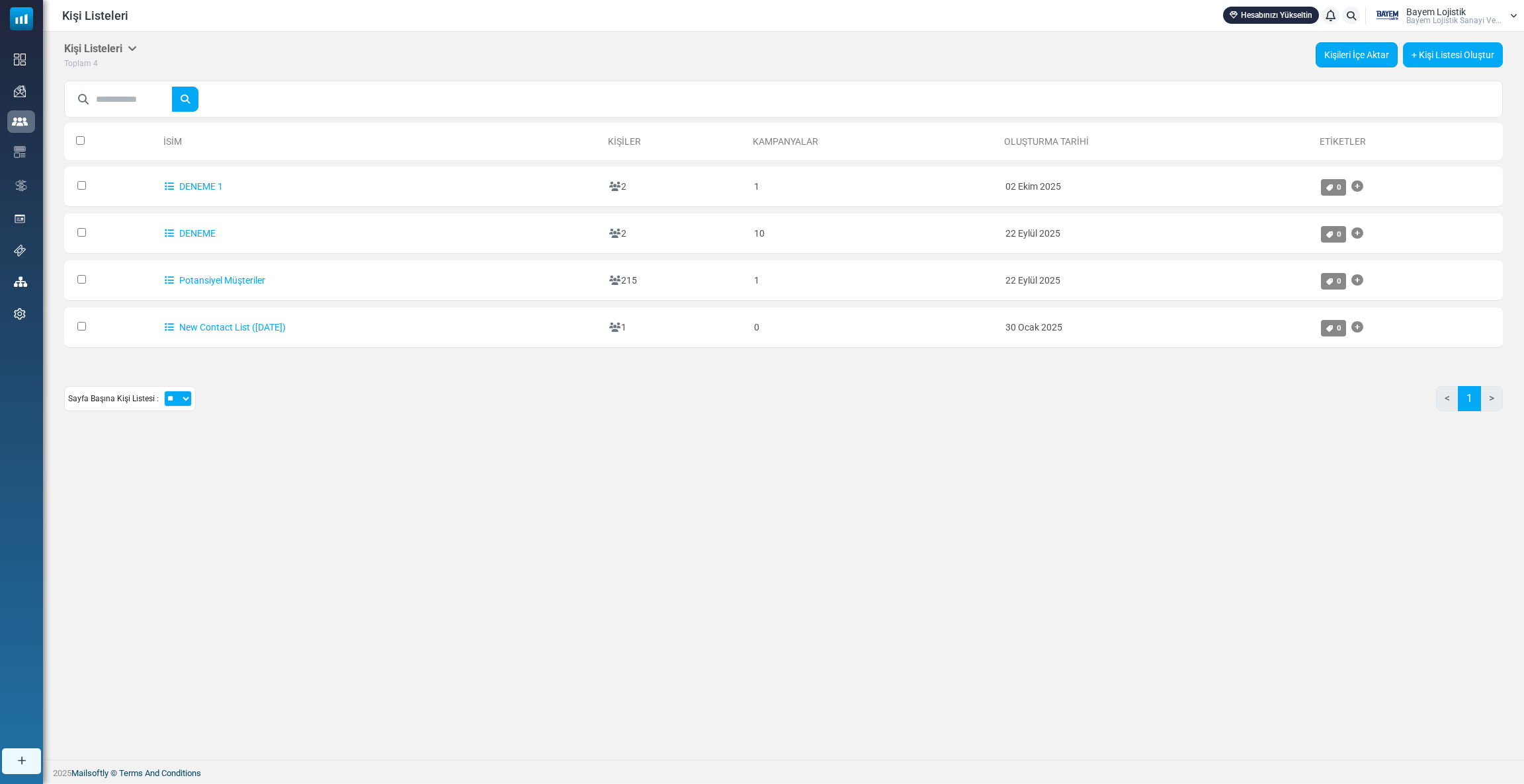
click at [1373, 66] on link "Kişileri İçe Aktar" at bounding box center [1356, 55] width 82 height 25
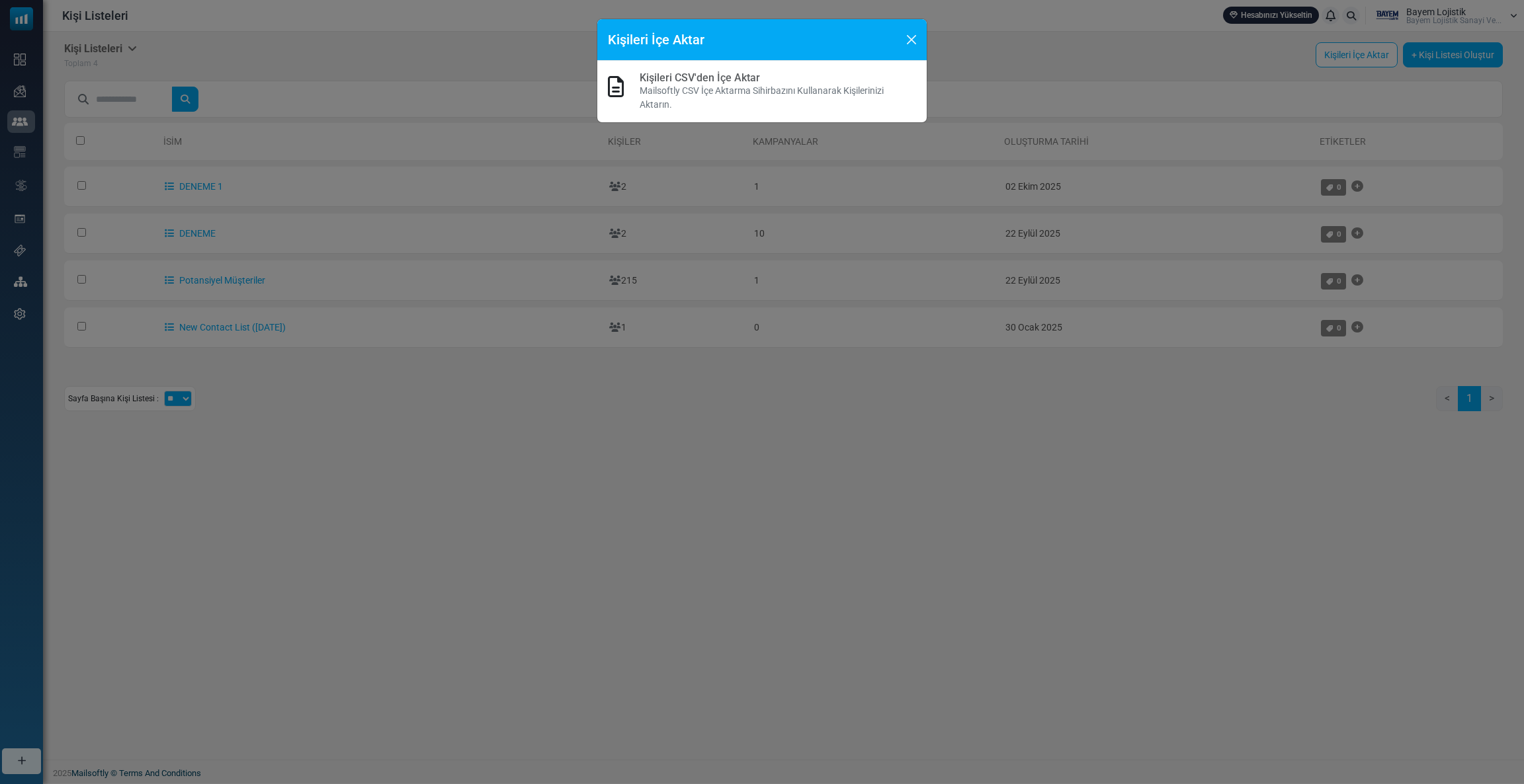
click at [660, 88] on p "Mailsoftly CSV İçe Aktarma Sihirbazını Kullanarak Kişilerinizi Aktarın." at bounding box center [778, 97] width 277 height 27
click at [616, 83] on icon at bounding box center [616, 87] width 16 height 21
click at [684, 79] on link "Kişileri CSV'den İçe Aktar" at bounding box center [700, 78] width 120 height 12
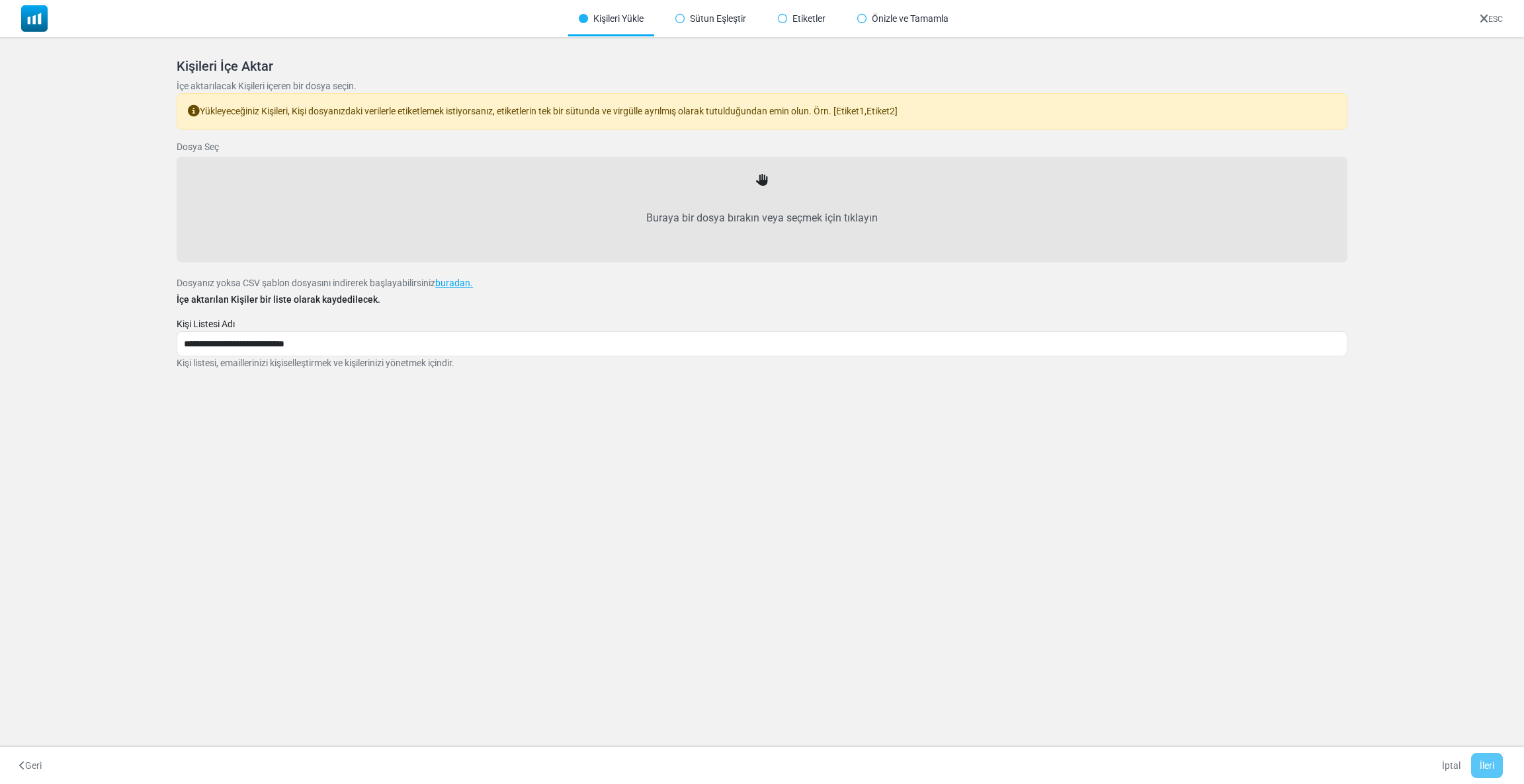
click at [666, 217] on label "Buraya bir dosya bırakın veya seçmek için tıklayın" at bounding box center [761, 218] width 1141 height 58
click at [0, 0] on input "Buraya bir dosya bırakın veya seçmek için tıklayın" at bounding box center [0, 0] width 0 height 0
click at [773, 225] on label "Buraya bir dosya bırakın veya seçmek için tıklayın" at bounding box center [761, 218] width 1141 height 58
click at [0, 0] on input "Buraya bir dosya bırakın veya seçmek için tıklayın" at bounding box center [0, 0] width 0 height 0
type input "**********"
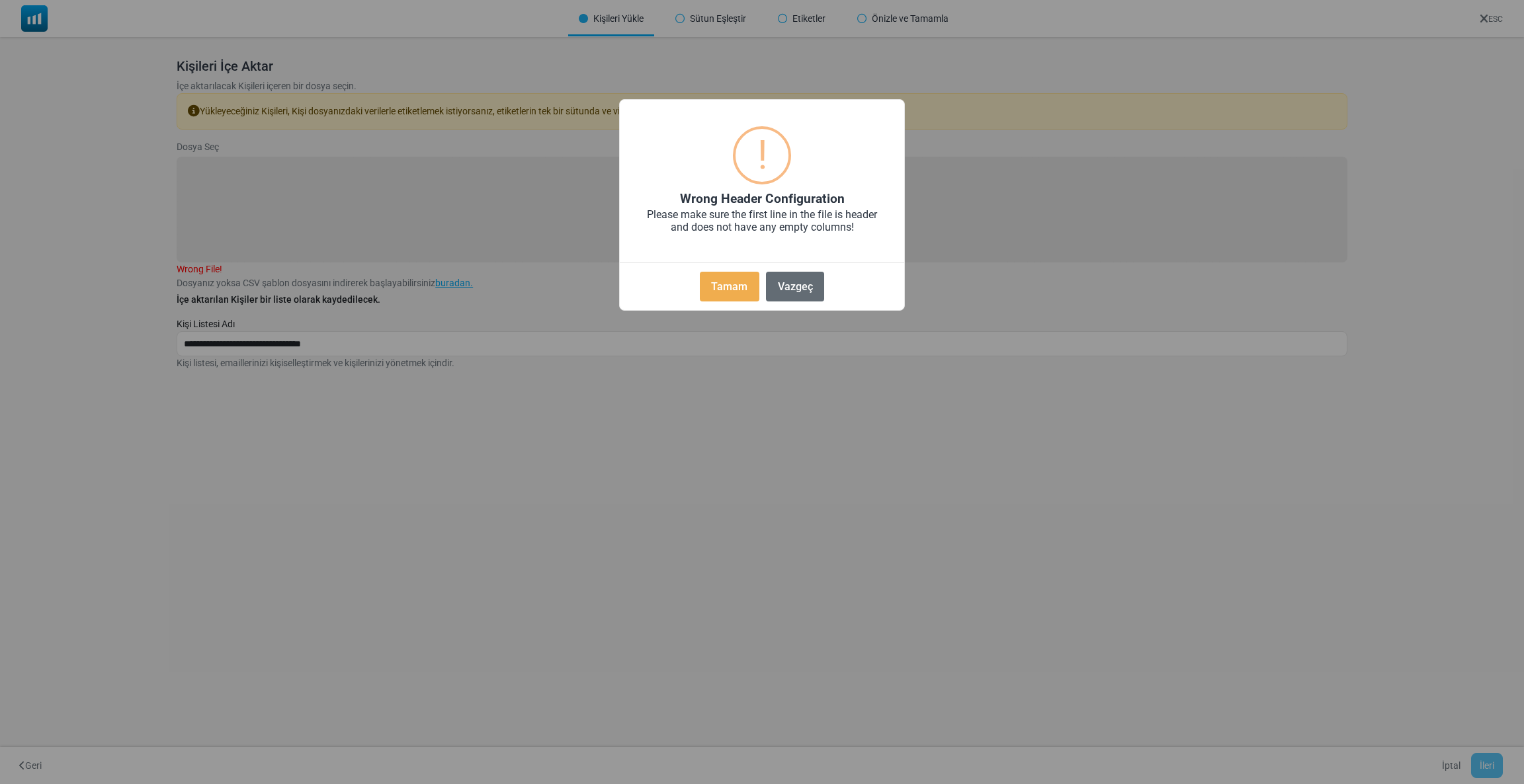
click at [792, 284] on button "Vazgeç" at bounding box center [795, 287] width 58 height 30
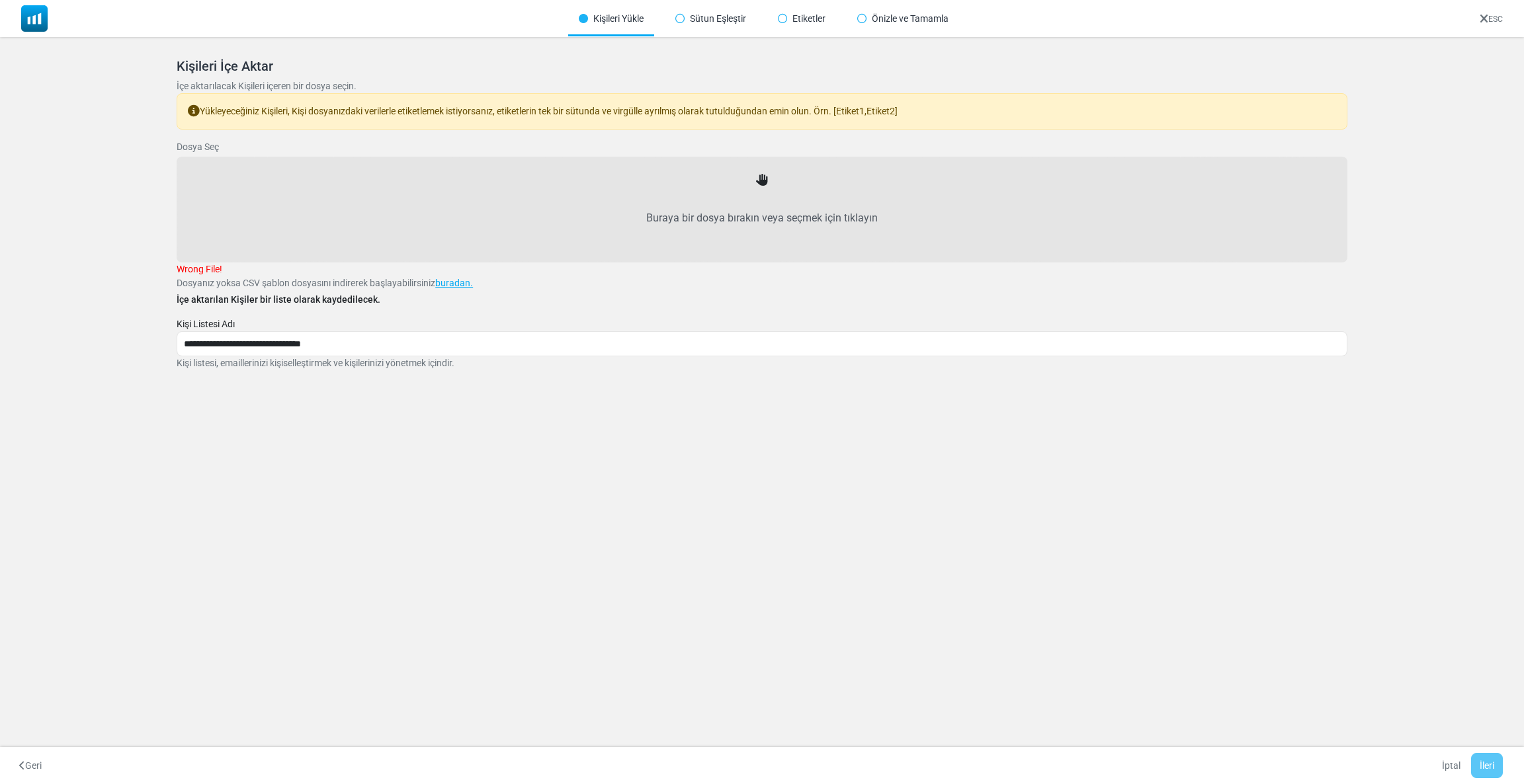
click at [752, 194] on label "Buraya bir dosya bırakın veya seçmek için tıklayın" at bounding box center [761, 218] width 1141 height 58
click at [0, 0] on input "Buraya bir dosya bırakın veya seçmek için tıklayın" at bounding box center [0, 0] width 0 height 0
click at [757, 180] on icon at bounding box center [761, 180] width 11 height 11
click at [724, 197] on label "Buraya bir dosya bırakın veya seçmek için tıklayın" at bounding box center [761, 218] width 1141 height 58
click at [0, 0] on input "Buraya bir dosya bırakın veya seçmek için tıklayın" at bounding box center [0, 0] width 0 height 0
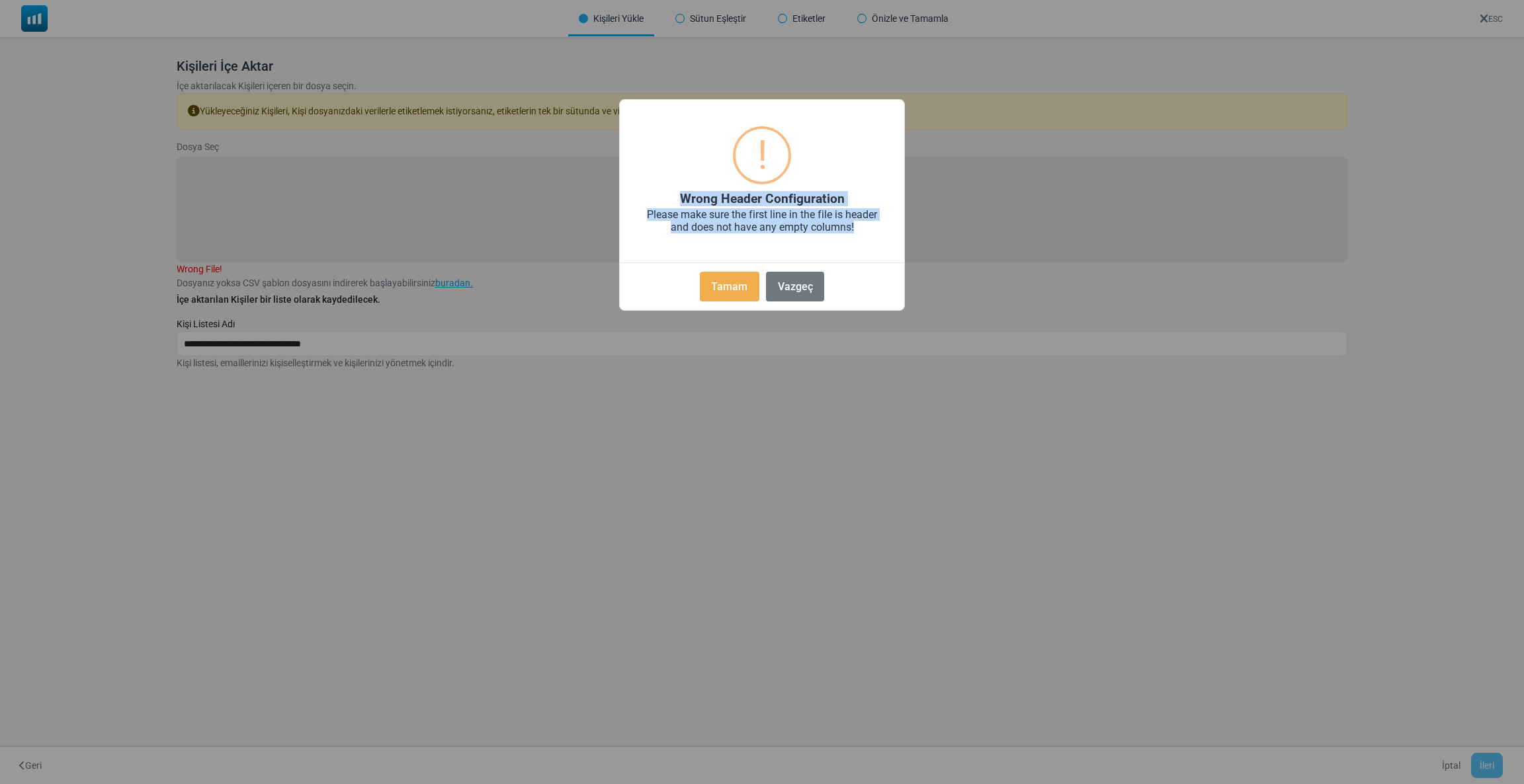
drag, startPoint x: 851, startPoint y: 232, endPoint x: 634, endPoint y: 190, distance: 221.0
click at [634, 190] on div "× ! Wrong Header Configuration Please make sure the first line in the file is h…" at bounding box center [761, 204] width 286 height 211
copy div "Wrong Header Configuration Please make sure the first line in the file is heade…"
click at [740, 291] on button "Tamam" at bounding box center [729, 287] width 59 height 30
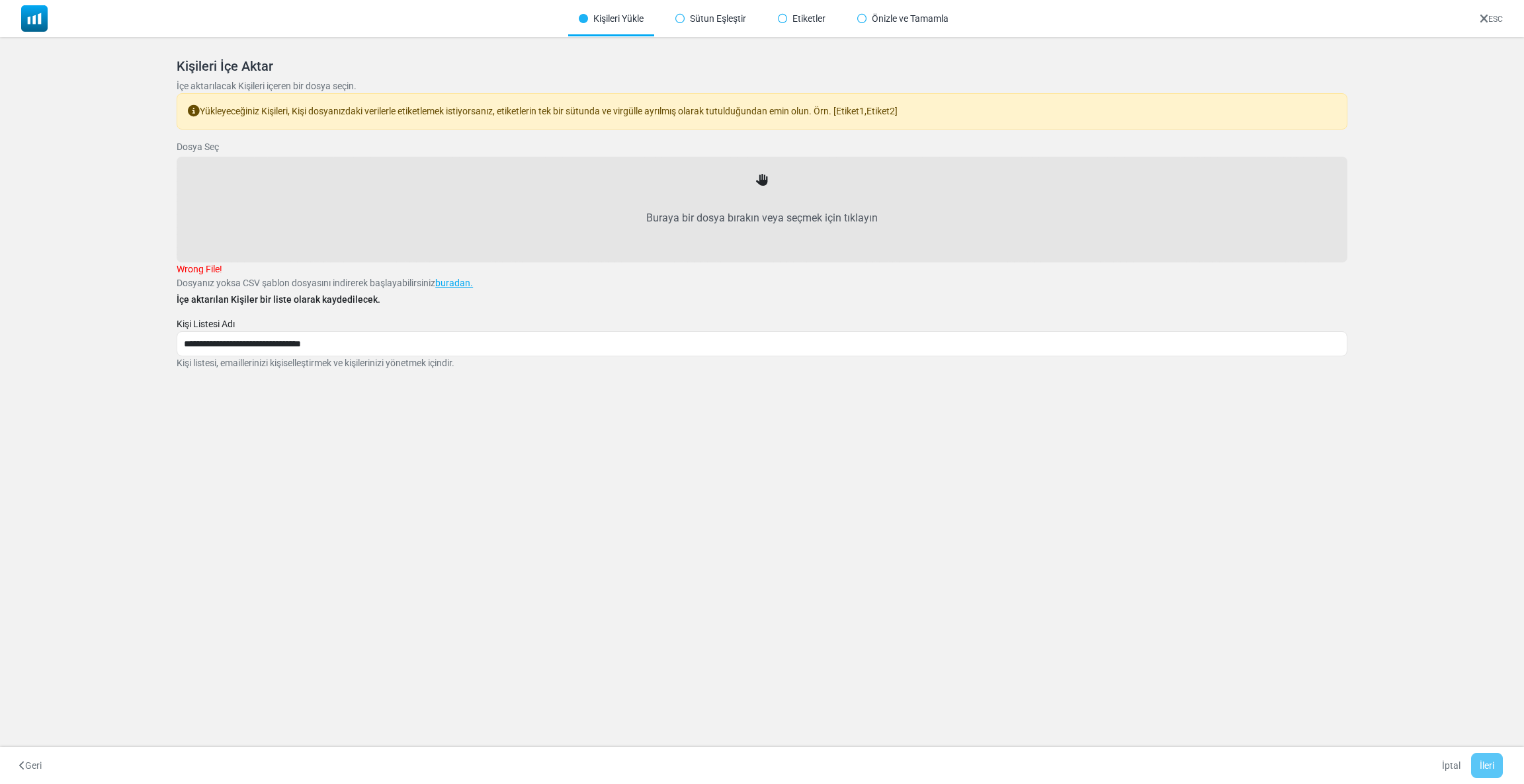
click at [695, 198] on label "Buraya bir dosya bırakın veya seçmek için tıklayın" at bounding box center [761, 218] width 1141 height 58
click at [0, 0] on input "Buraya bir dosya bırakın veya seçmek için tıklayın" at bounding box center [0, 0] width 0 height 0
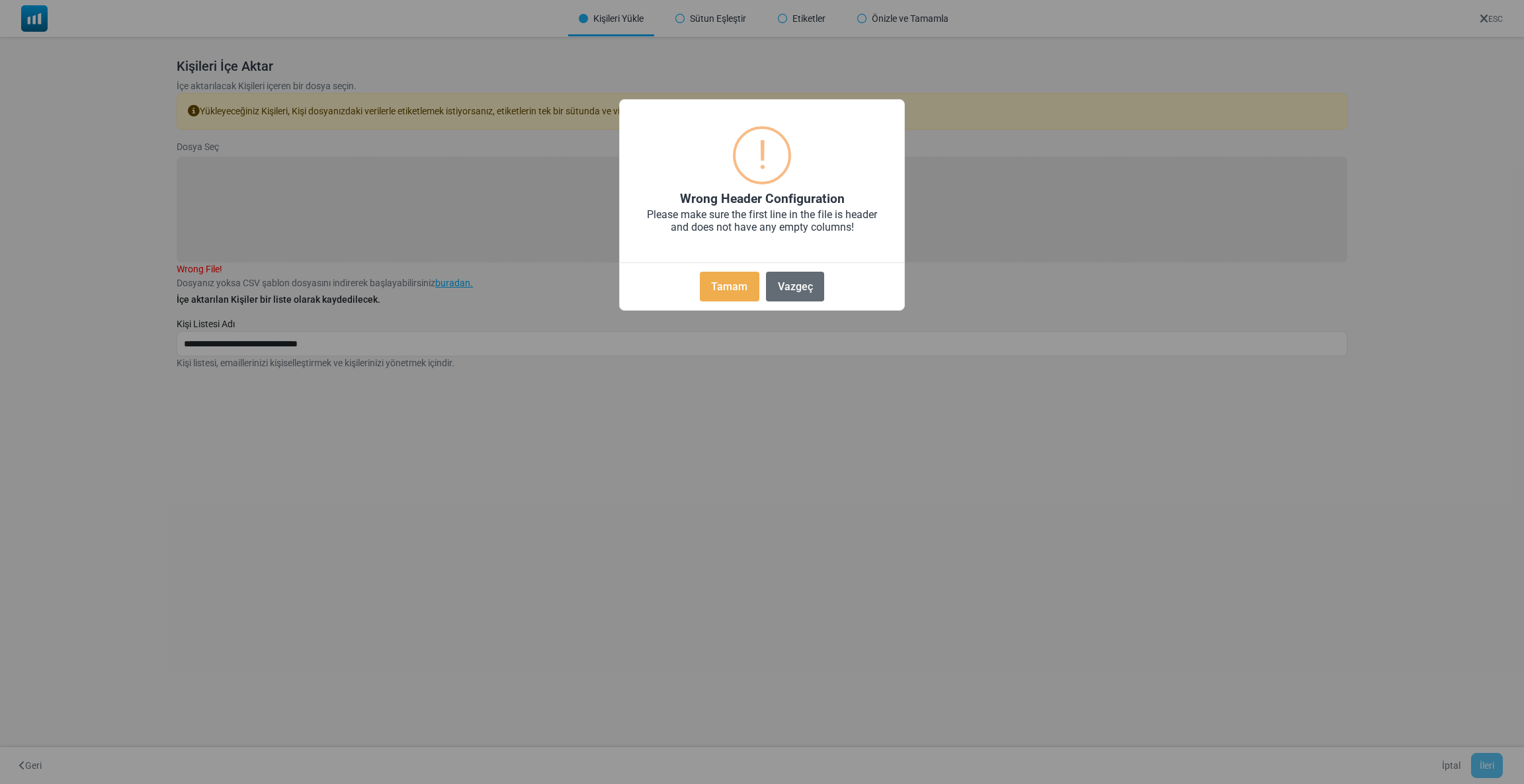
click at [784, 290] on button "Vazgeç" at bounding box center [795, 287] width 58 height 30
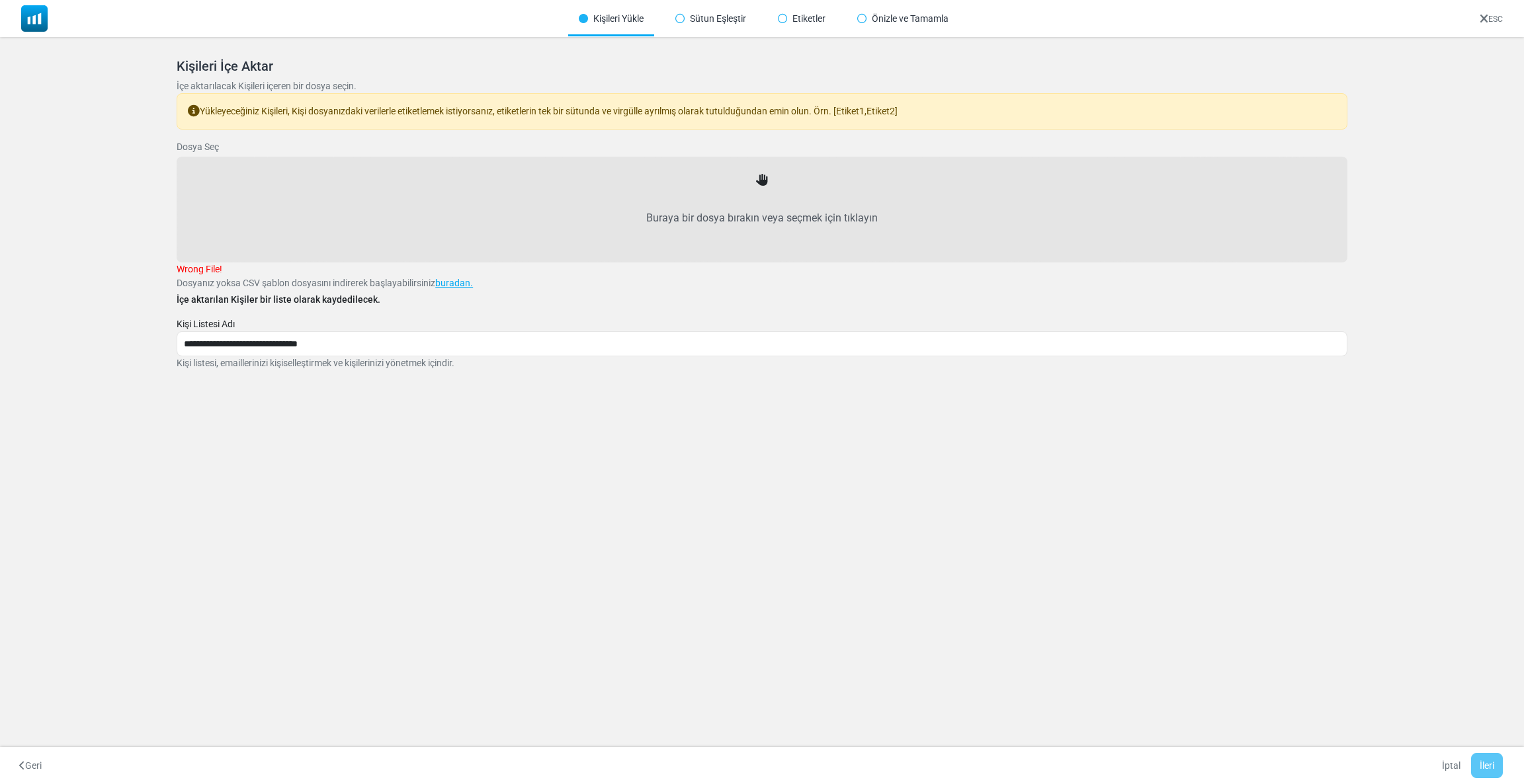
click at [761, 198] on label "Buraya bir dosya bırakın veya seçmek için tıklayın" at bounding box center [761, 218] width 1141 height 58
click at [0, 0] on input "Buraya bir dosya bırakın veya seçmek için tıklayın" at bounding box center [0, 0] width 0 height 0
click at [688, 211] on label "Buraya bir dosya bırakın veya seçmek için tıklayın" at bounding box center [761, 218] width 1141 height 58
click at [0, 0] on input "Buraya bir dosya bırakın veya seçmek için tıklayın" at bounding box center [0, 0] width 0 height 0
type input "**********"
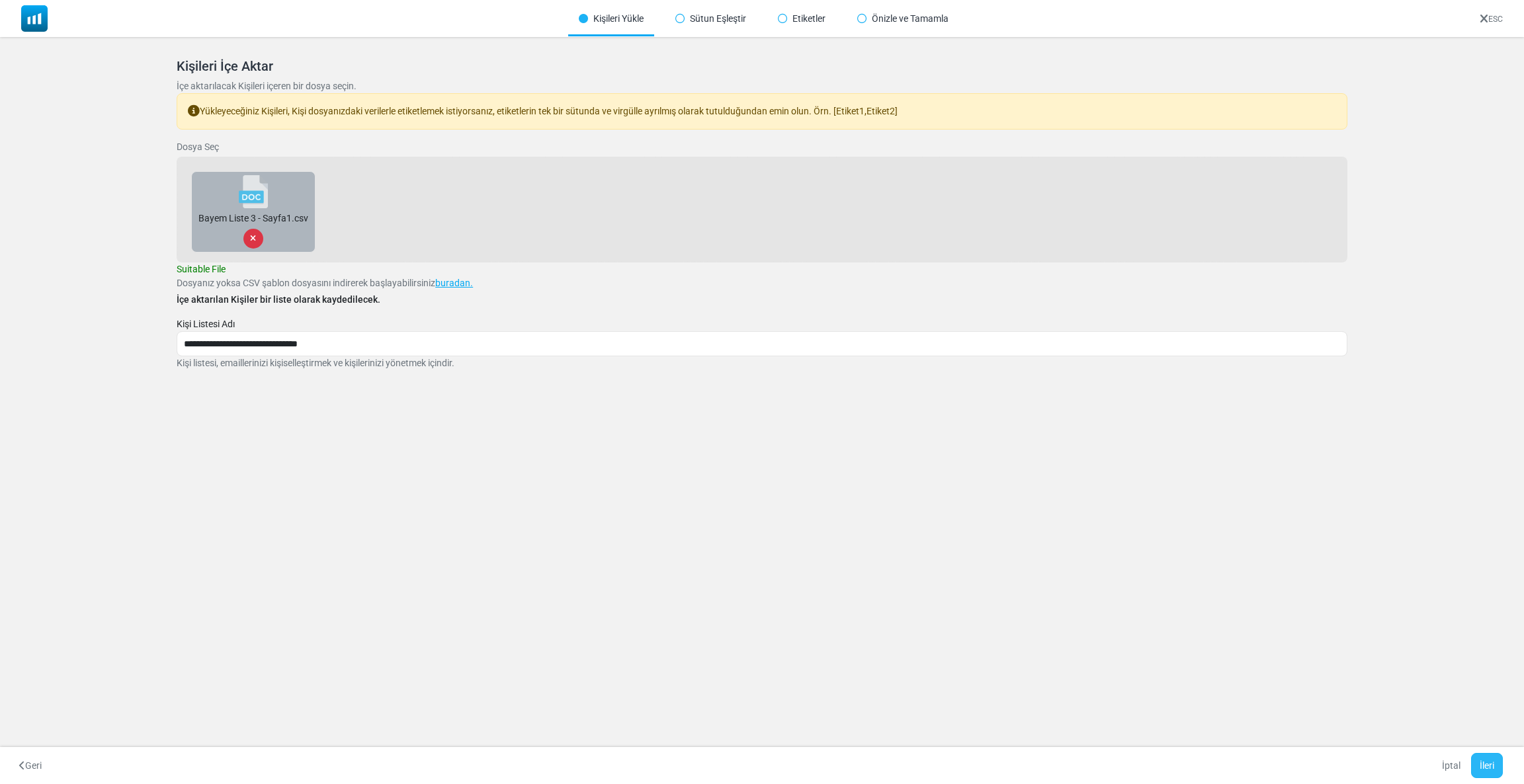
click at [1491, 757] on button "İleri" at bounding box center [1487, 765] width 32 height 25
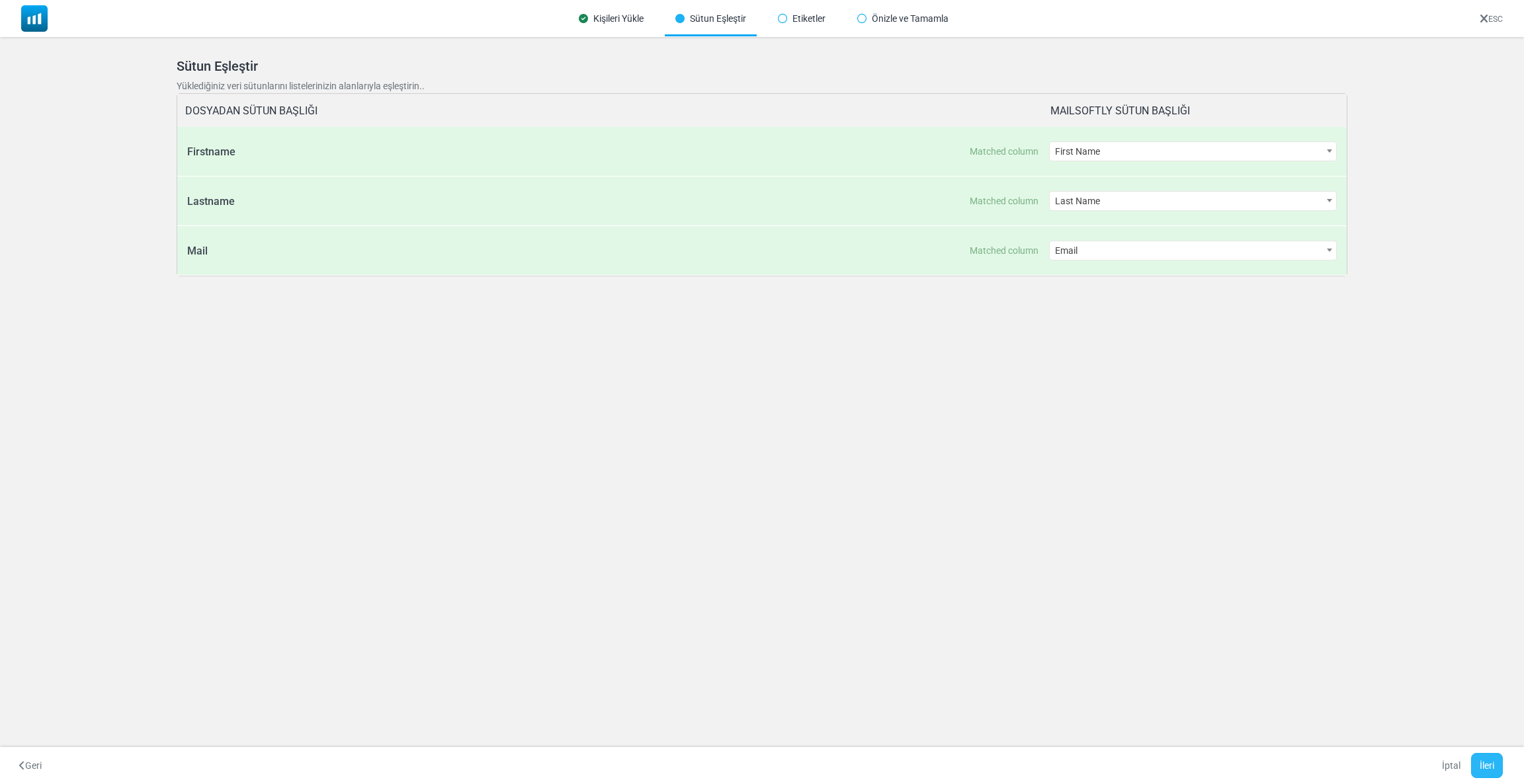
click at [1480, 769] on button "İleri" at bounding box center [1487, 765] width 32 height 25
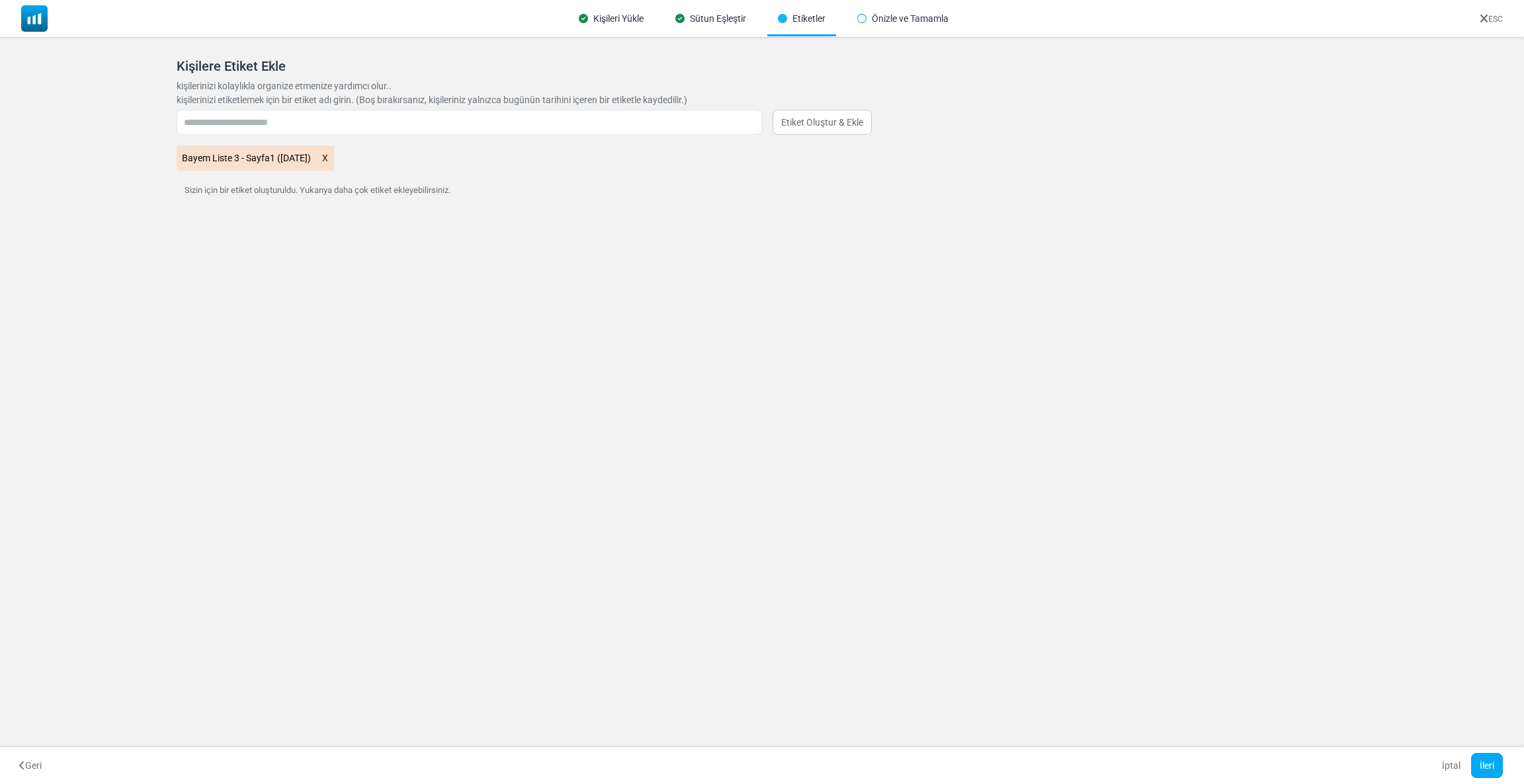
click at [329, 154] on icon at bounding box center [325, 157] width 7 height 17
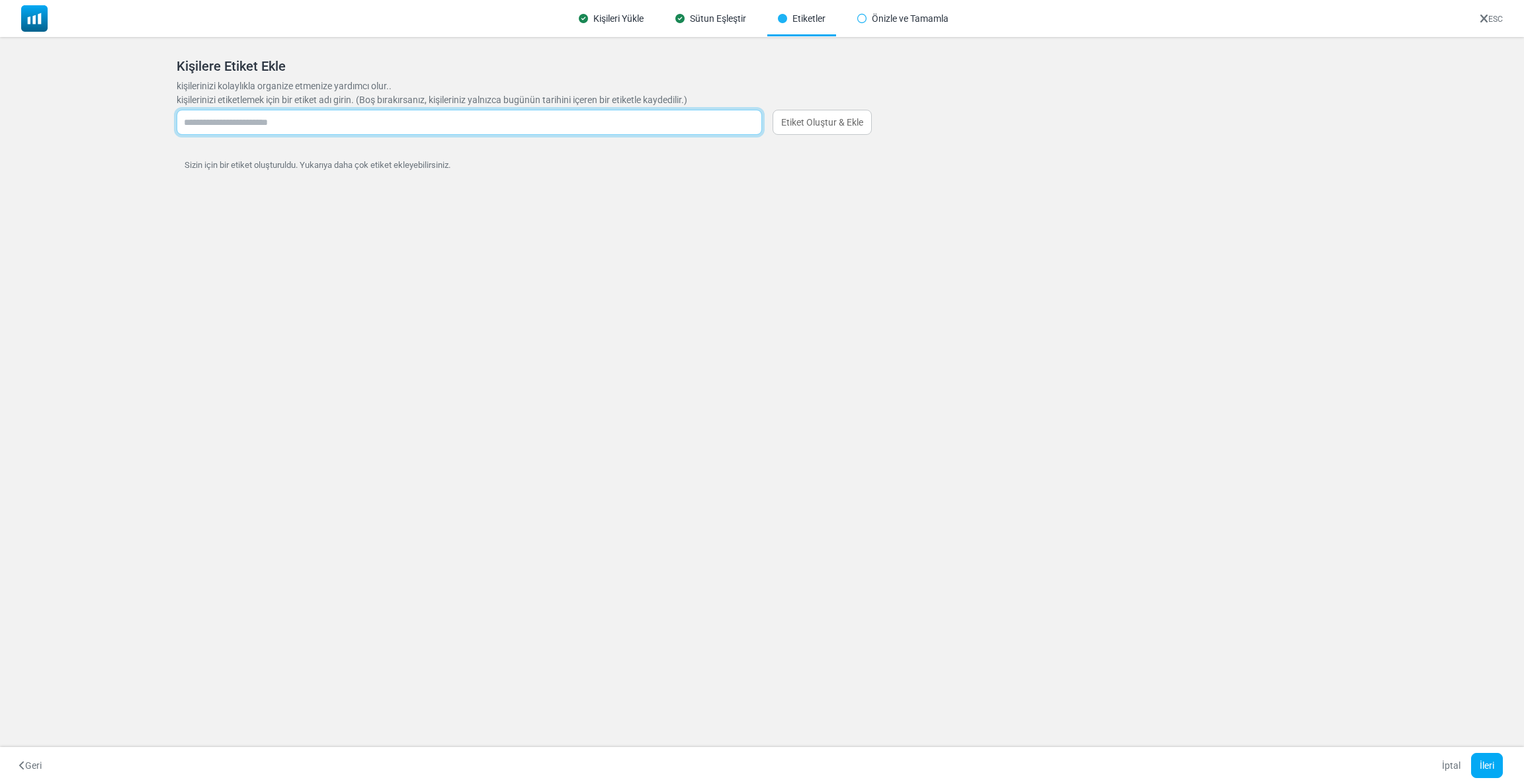
click at [323, 130] on input "text" at bounding box center [469, 122] width 585 height 25
type input "**********"
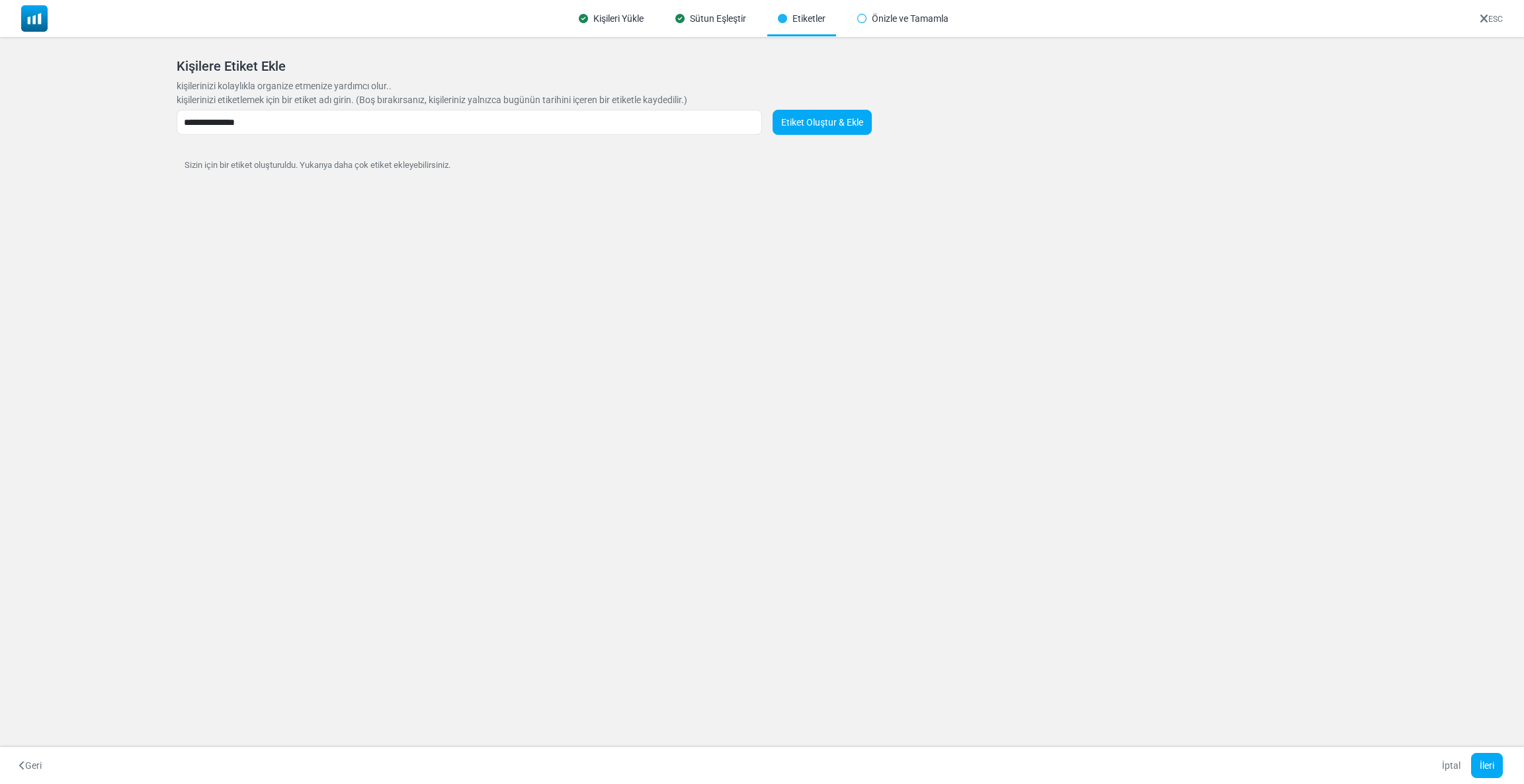
click at [836, 122] on link "Etiket Oluştur & Ekle" at bounding box center [822, 122] width 99 height 25
click at [1497, 771] on button "İleri" at bounding box center [1487, 765] width 32 height 25
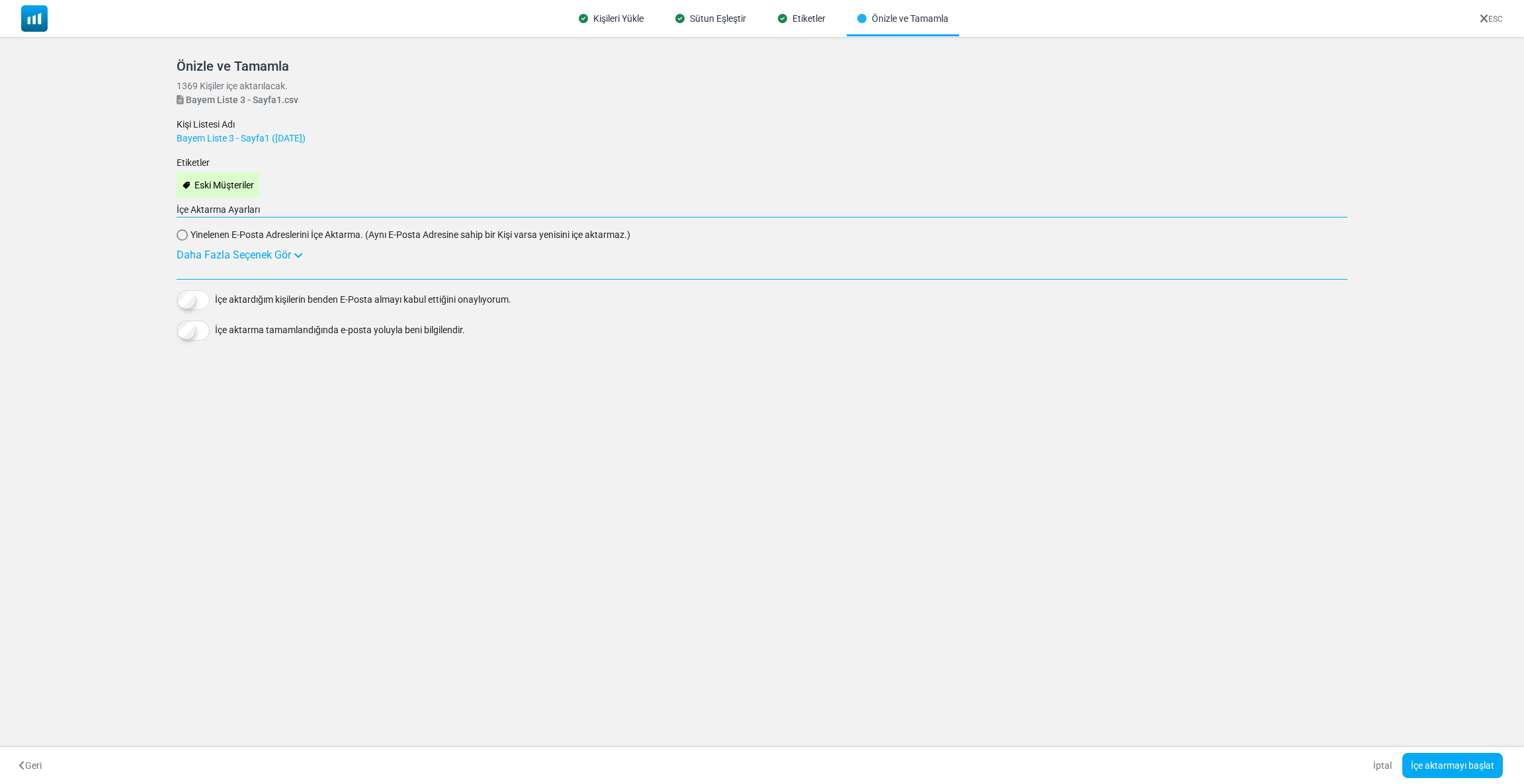
click at [201, 262] on div "Daha Fazla Seçenek Gör" at bounding box center [762, 255] width 1170 height 16
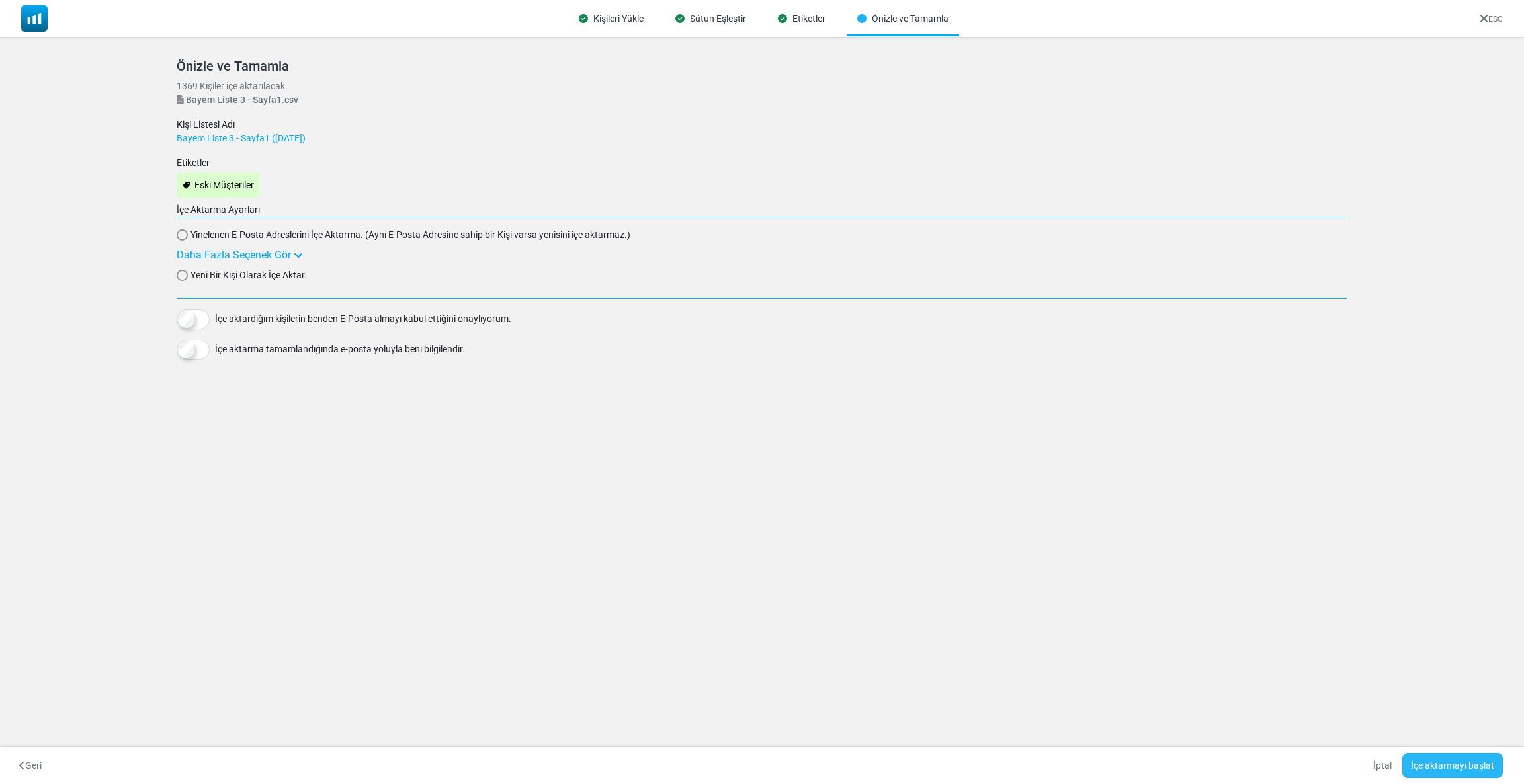
click at [1442, 759] on button "İçe aktarmayı başlat" at bounding box center [1452, 765] width 101 height 25
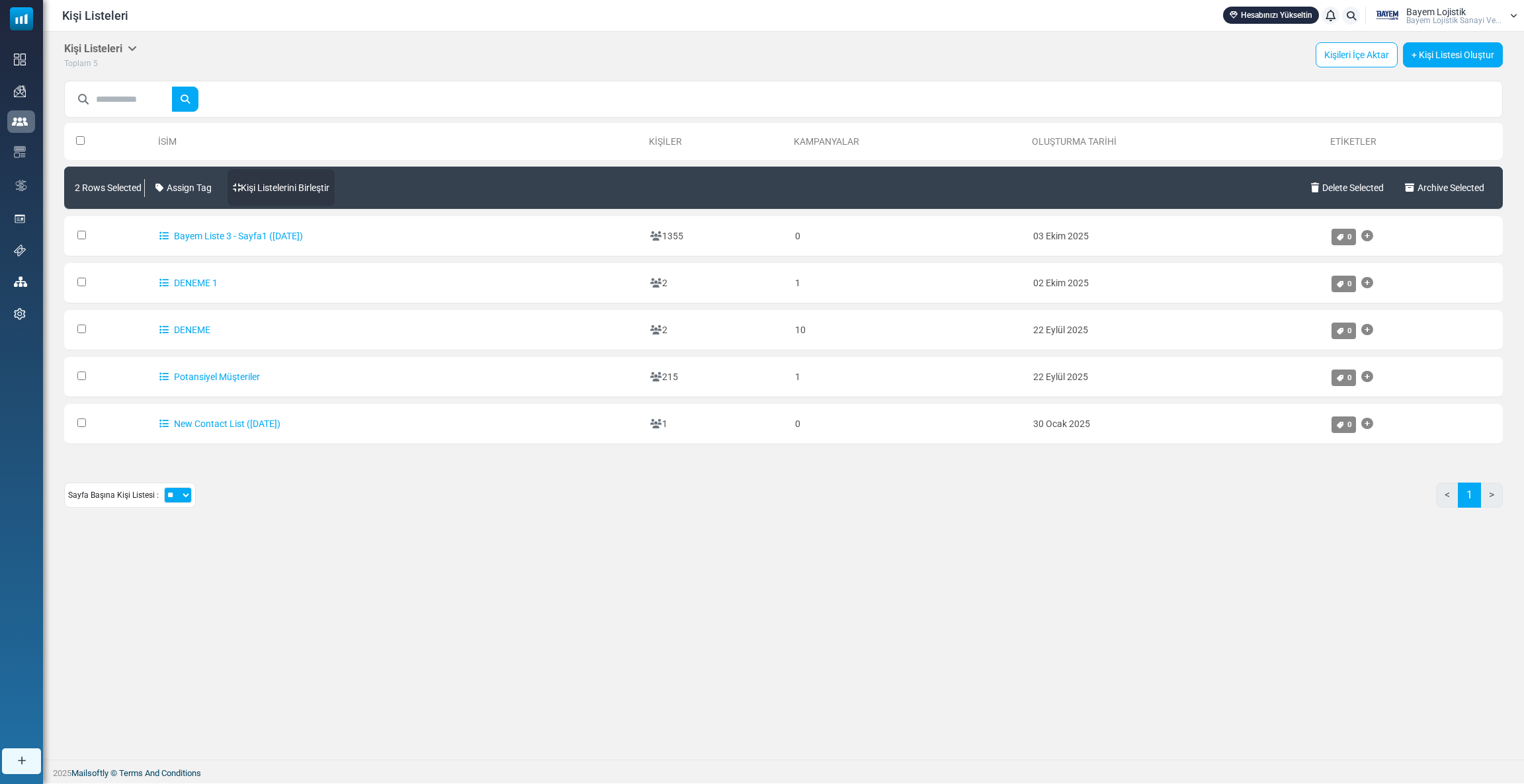
click at [269, 193] on link "Kişi Listelerini Birleştir" at bounding box center [280, 188] width 107 height 37
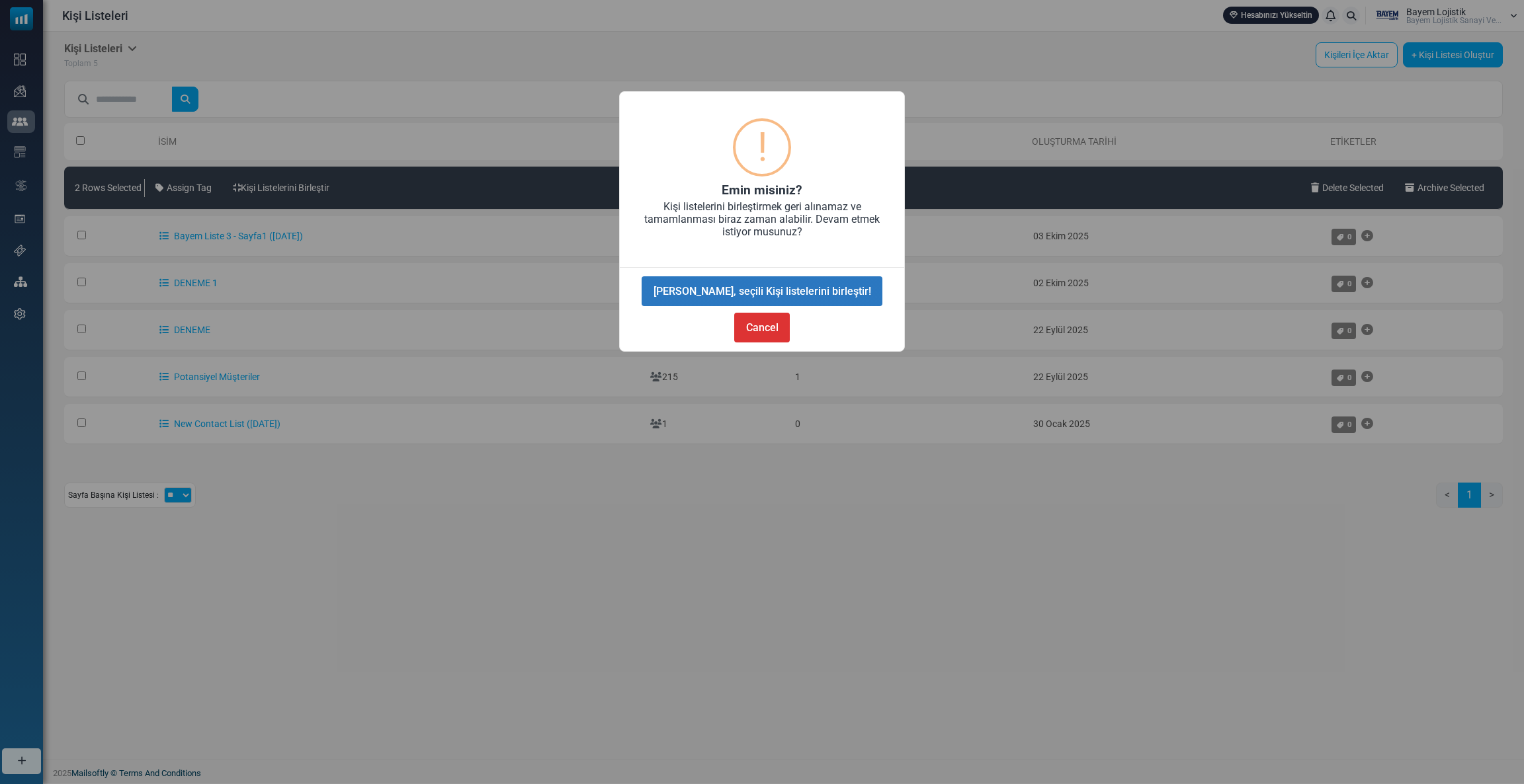
click at [695, 296] on button "Evet, seçili Kişi listelerini birleştir!" at bounding box center [762, 292] width 240 height 30
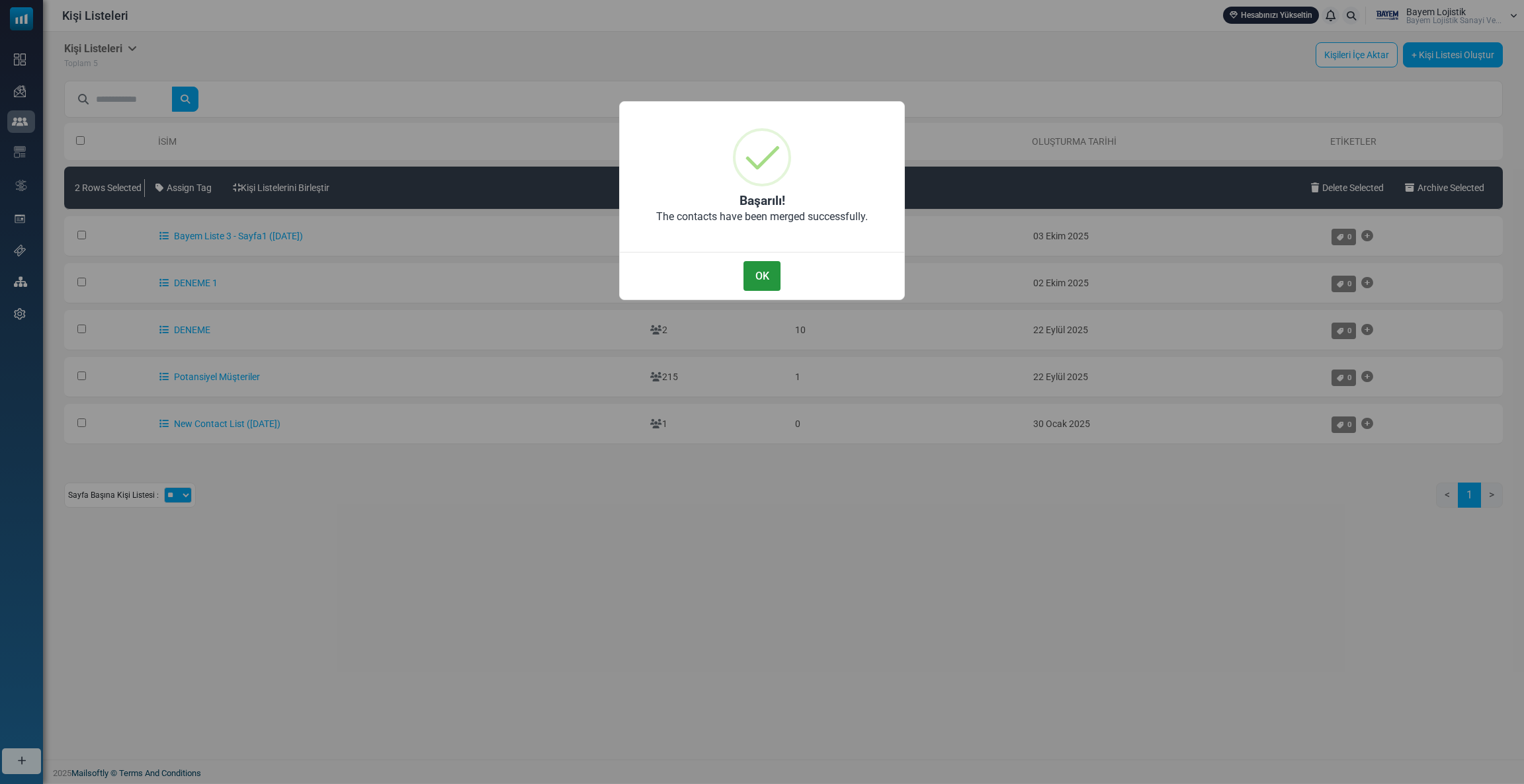
click at [753, 270] on button "OK" at bounding box center [762, 277] width 37 height 30
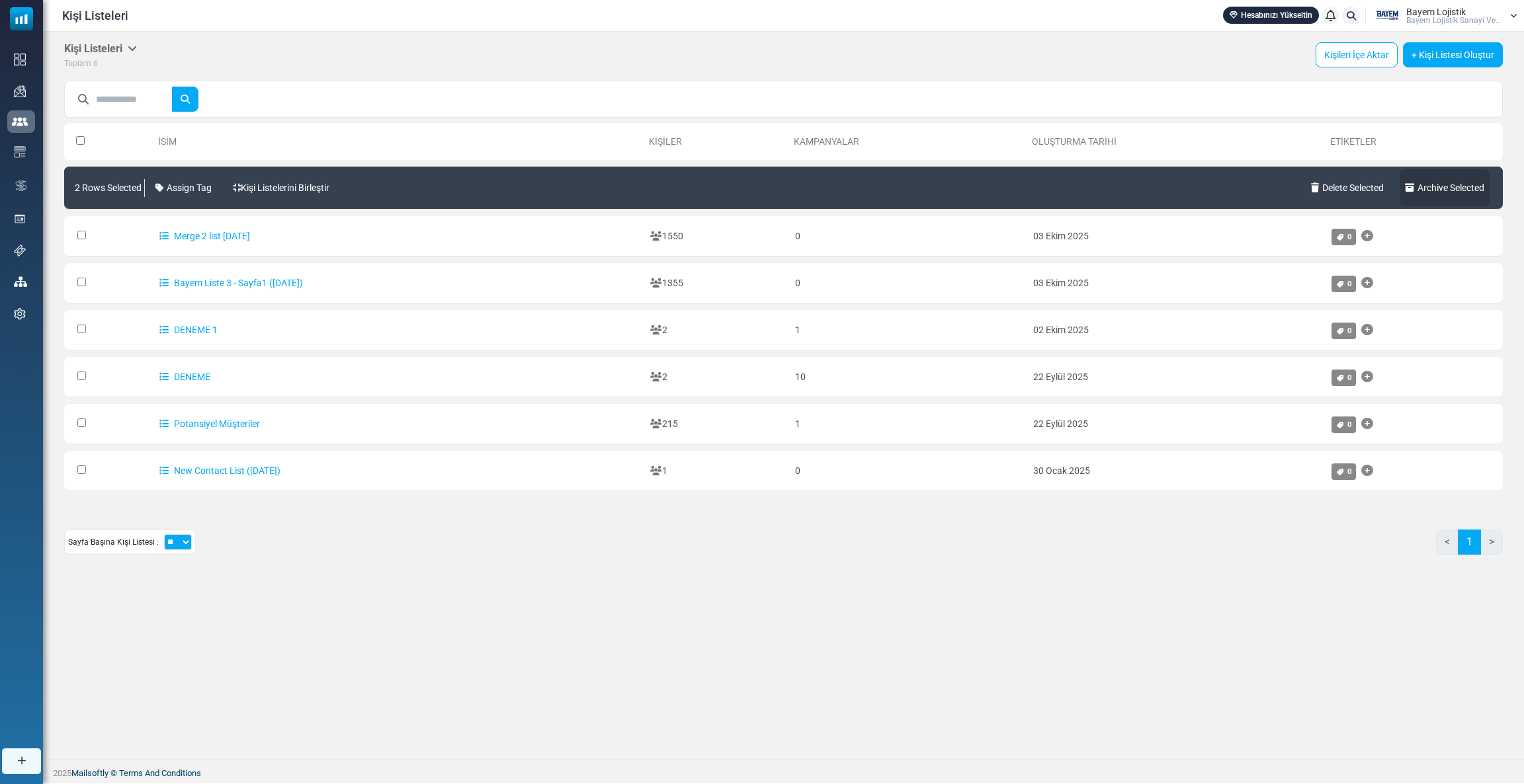
click at [1408, 190] on icon at bounding box center [1411, 187] width 12 height 9
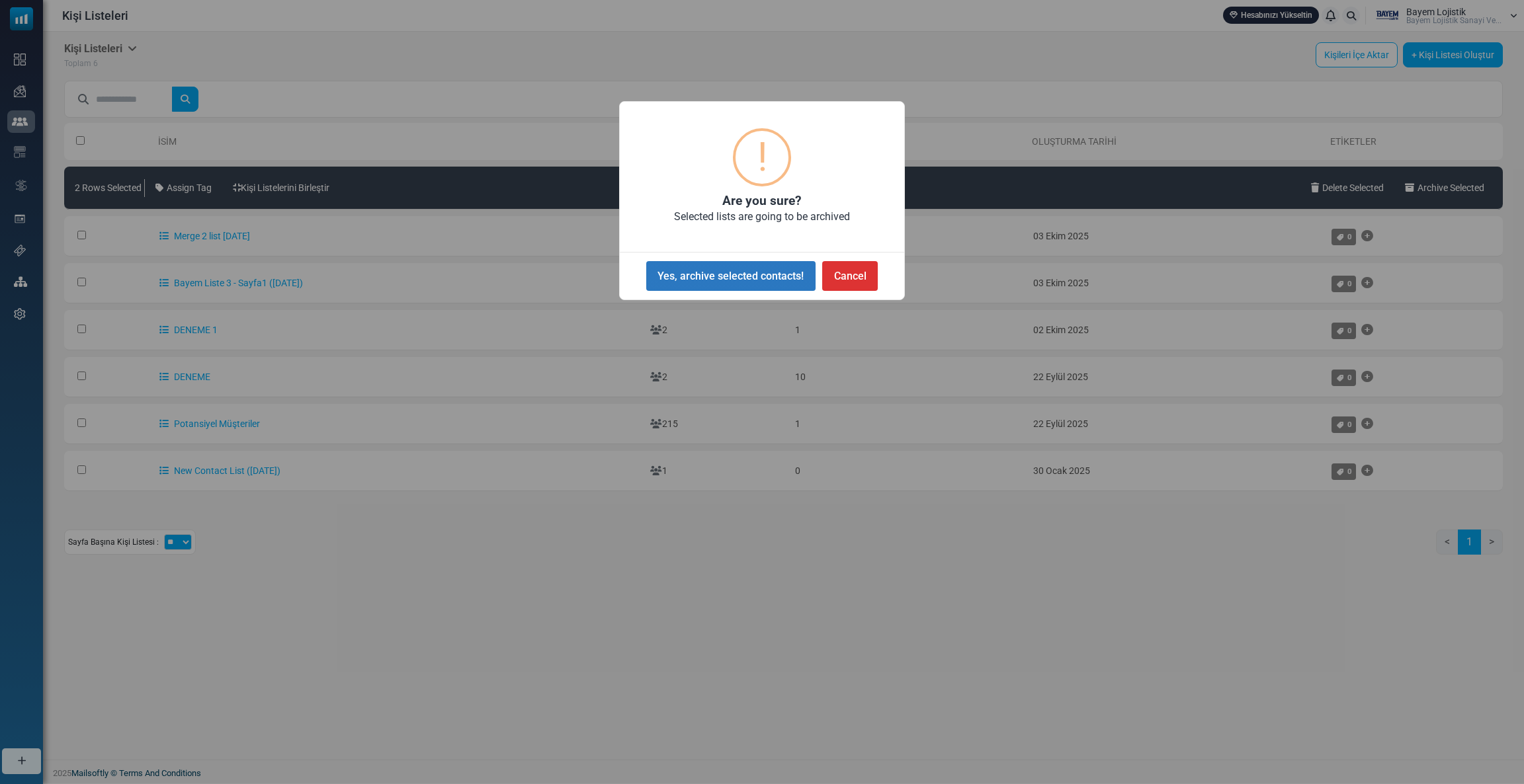
click at [744, 278] on button "Yes, archive selected contacts!" at bounding box center [731, 277] width 170 height 30
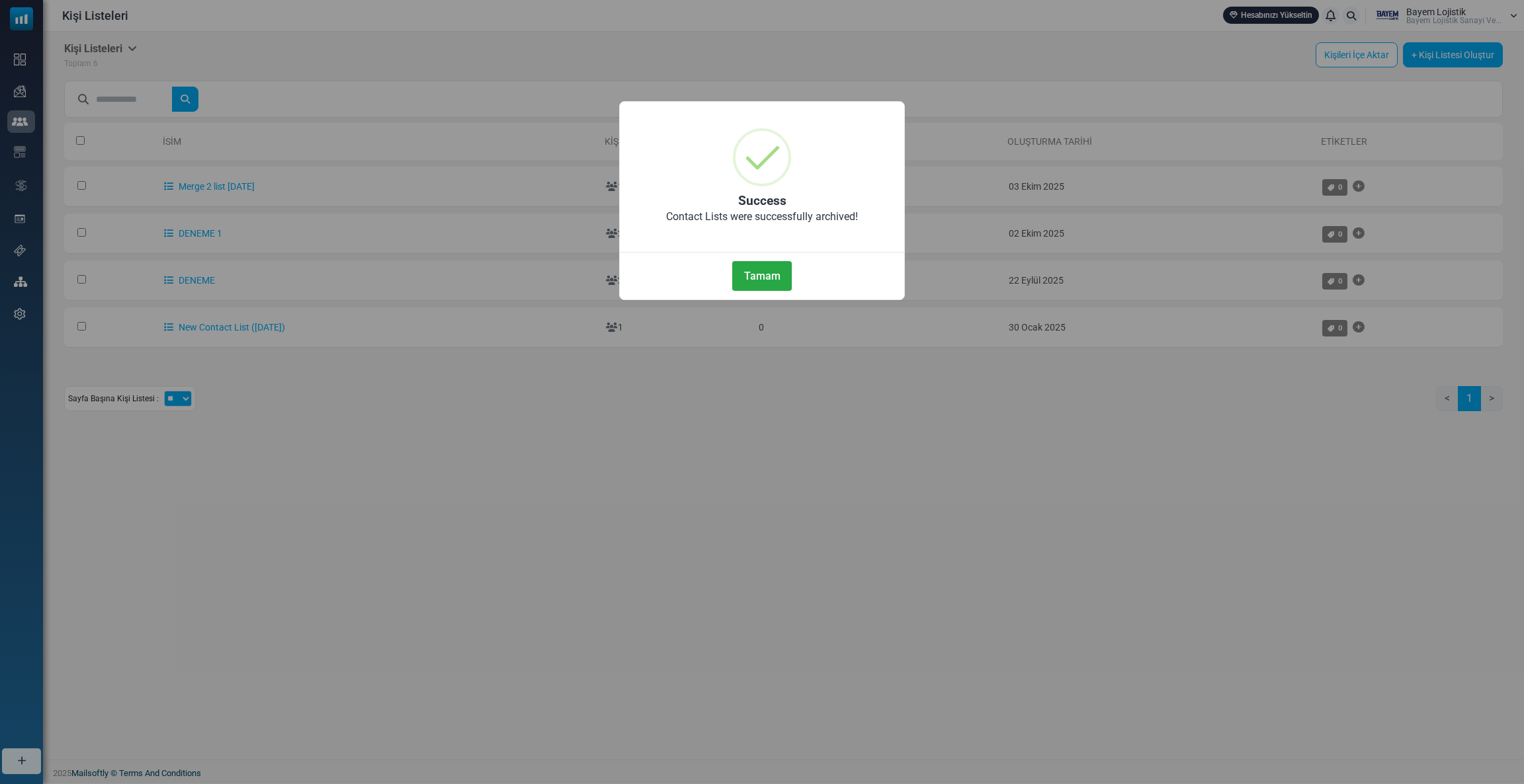
drag, startPoint x: 220, startPoint y: 185, endPoint x: 134, endPoint y: 503, distance: 329.4
click at [138, 519] on div "× Success Contact Lists were successfully archived! Tamam No Cancel" at bounding box center [762, 392] width 1524 height 784
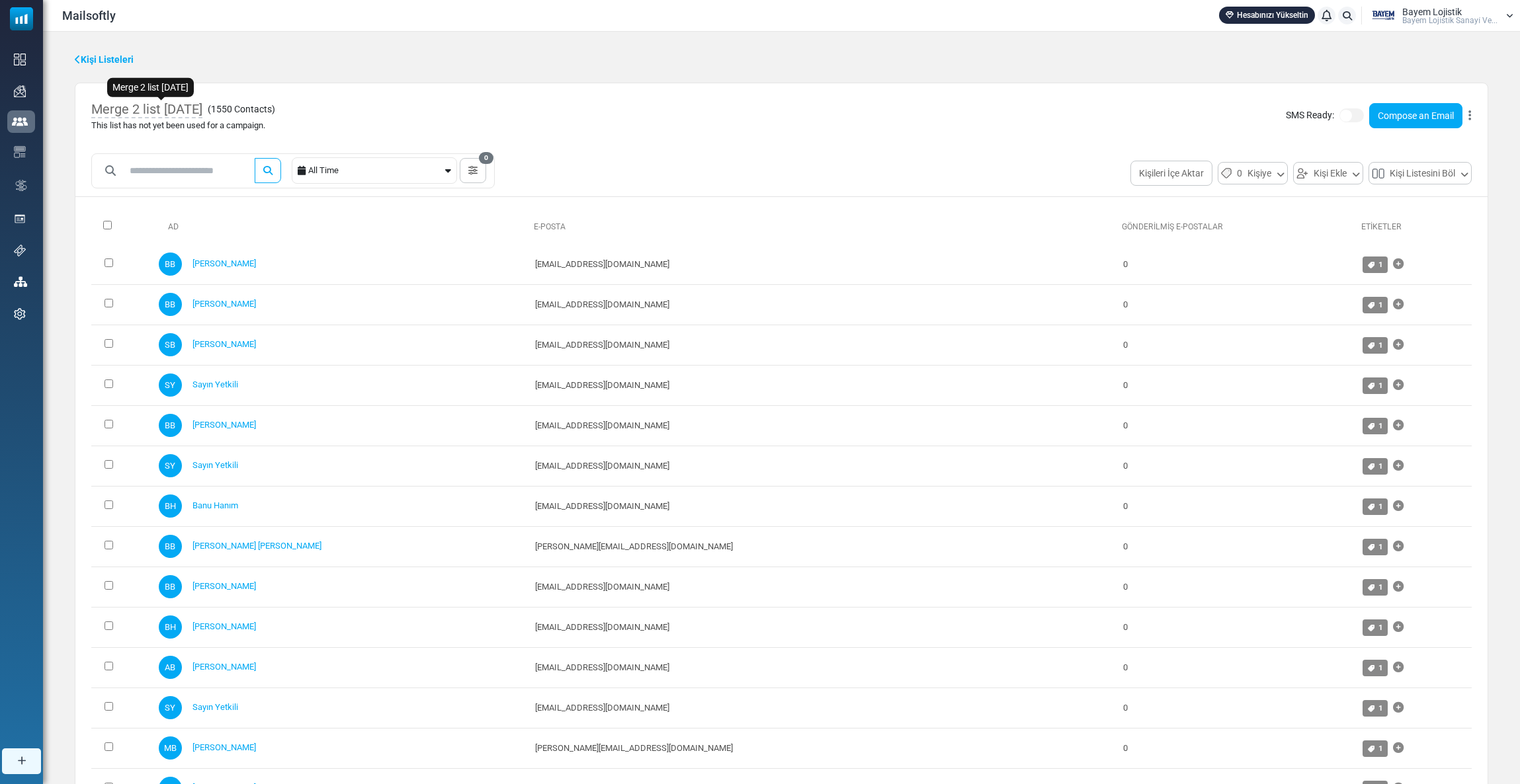
click at [202, 111] on span "Merge 2 list [DATE]" at bounding box center [147, 109] width 111 height 17
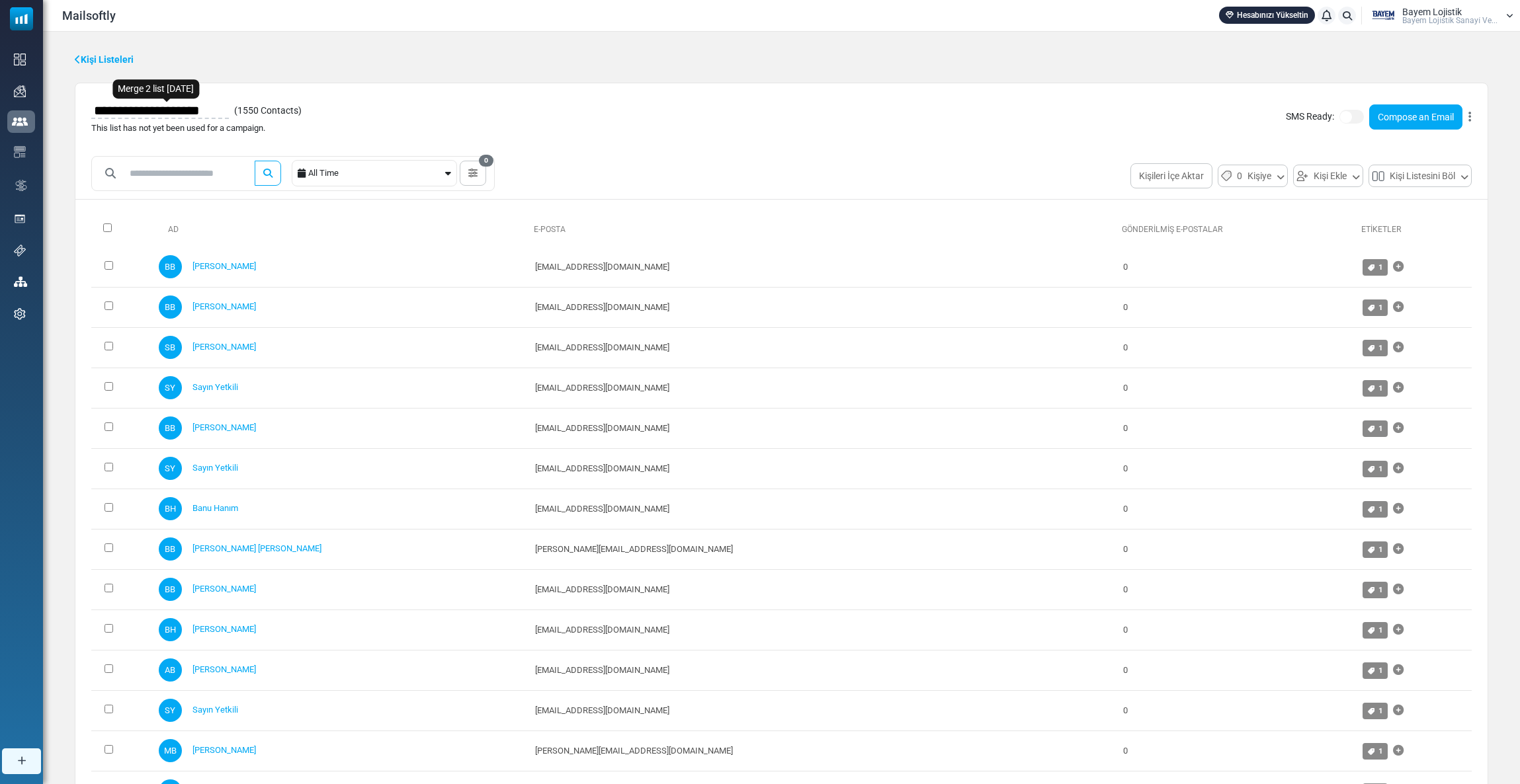
type input "**********"
